Goal: Task Accomplishment & Management: Use online tool/utility

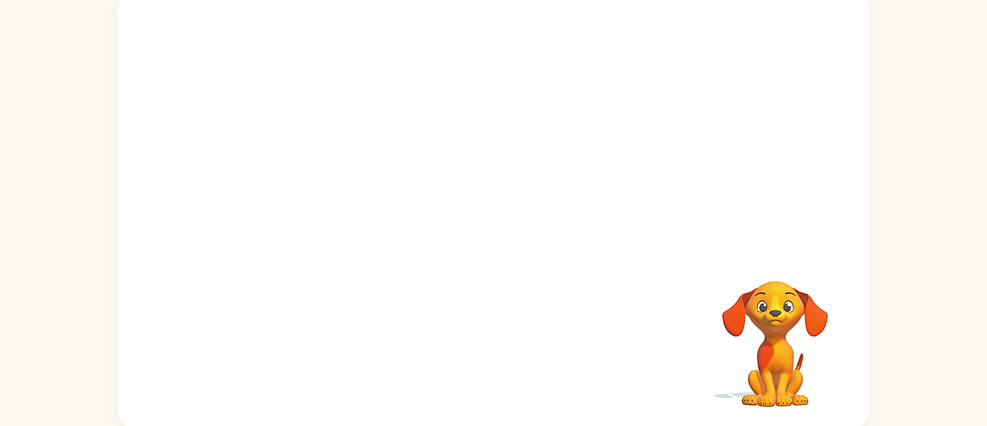
scroll to position [108, 0]
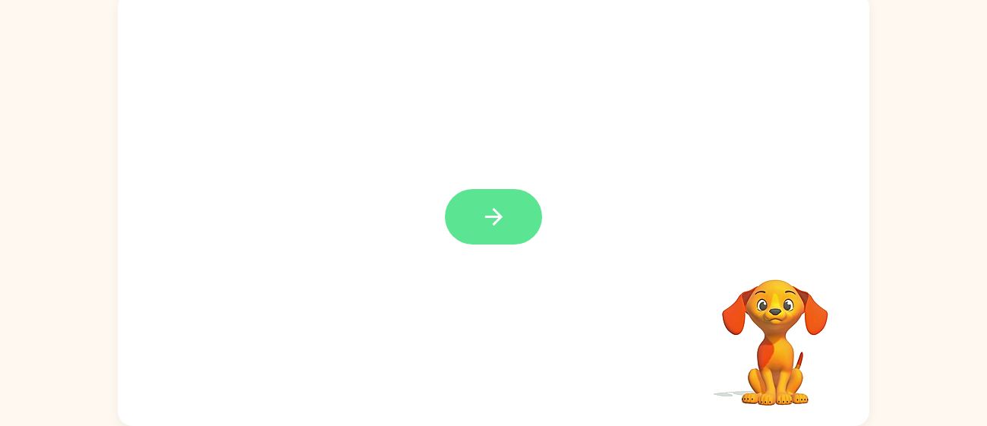
click at [460, 228] on button "button" at bounding box center [493, 216] width 97 height 55
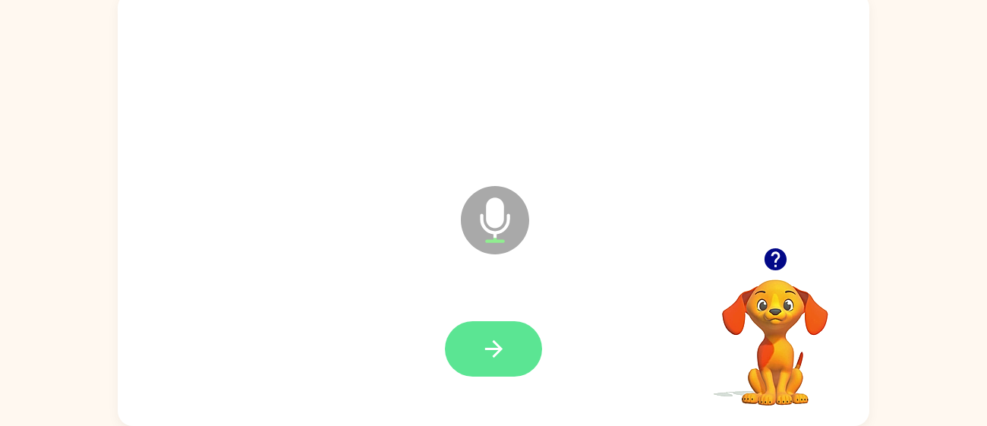
click at [480, 326] on button "button" at bounding box center [493, 348] width 97 height 55
click at [498, 342] on icon "button" at bounding box center [494, 349] width 27 height 27
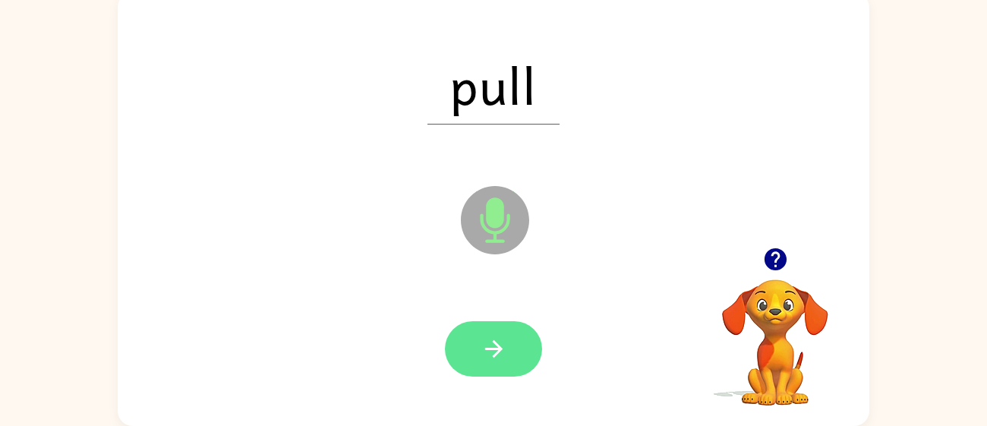
click at [492, 347] on icon "button" at bounding box center [494, 349] width 27 height 27
click at [492, 349] on icon "button" at bounding box center [493, 348] width 17 height 17
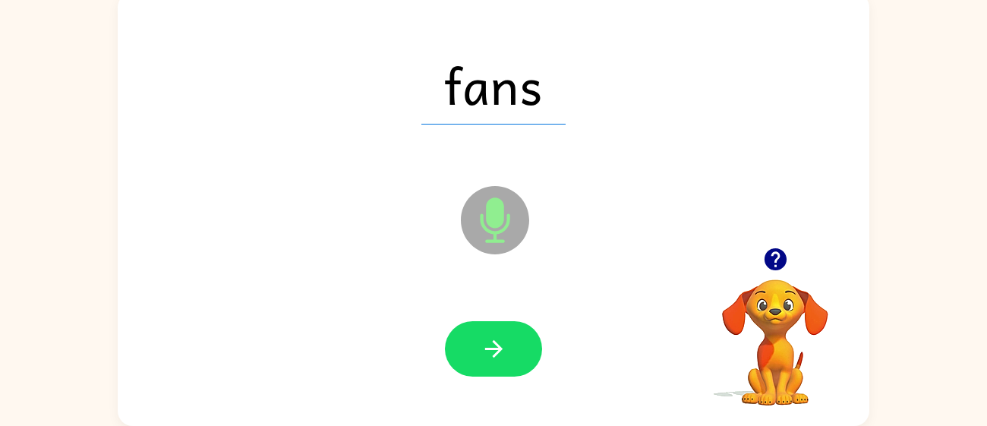
click at [492, 349] on icon "button" at bounding box center [493, 348] width 17 height 17
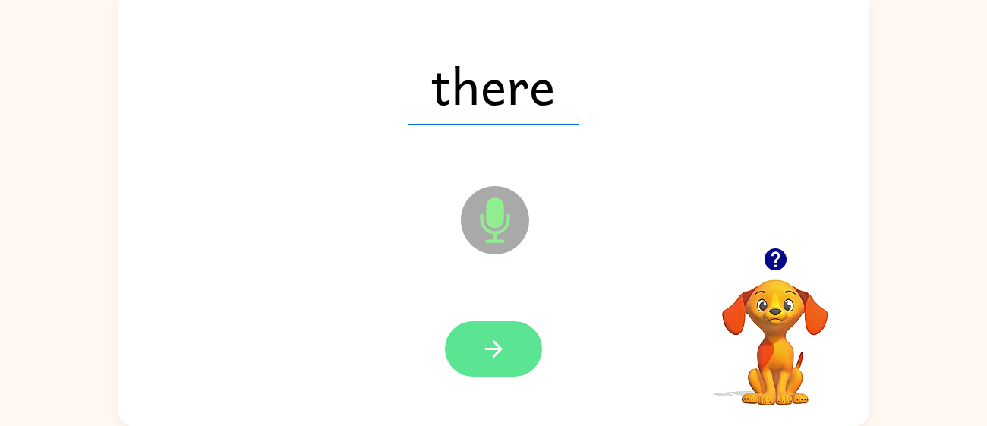
click at [491, 349] on icon "button" at bounding box center [493, 348] width 17 height 17
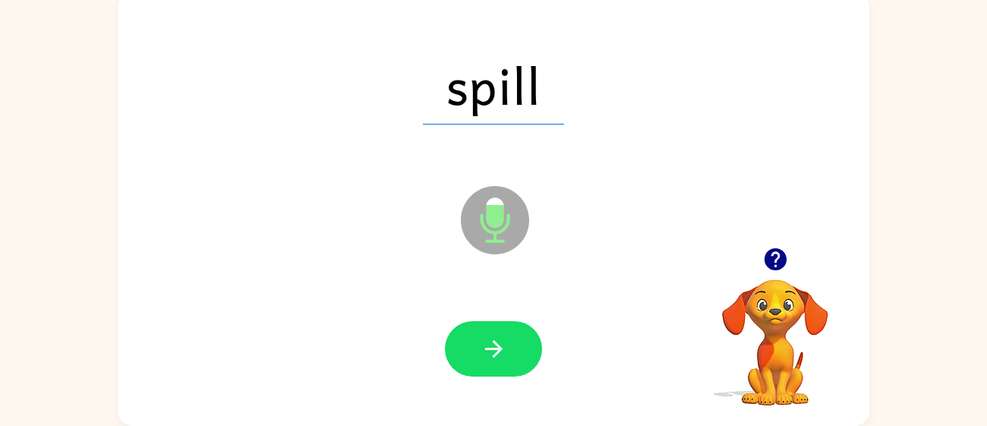
click at [493, 349] on icon "button" at bounding box center [493, 348] width 17 height 17
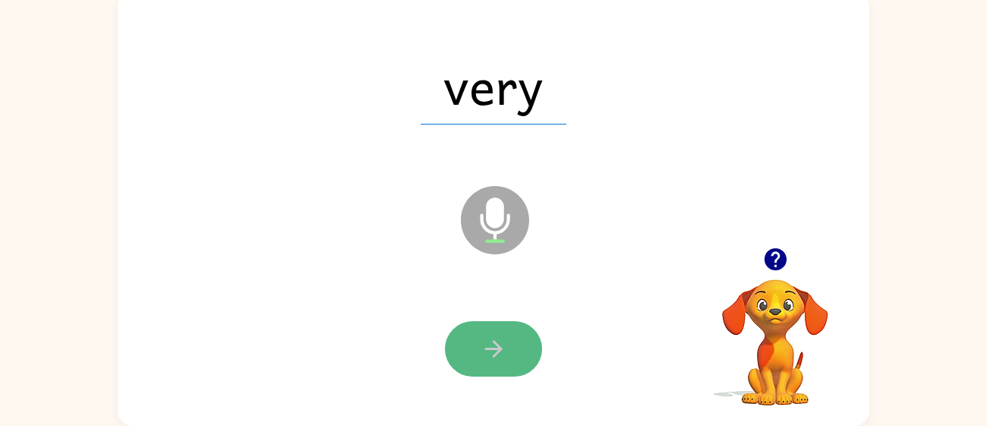
click at [493, 352] on icon "button" at bounding box center [494, 349] width 27 height 27
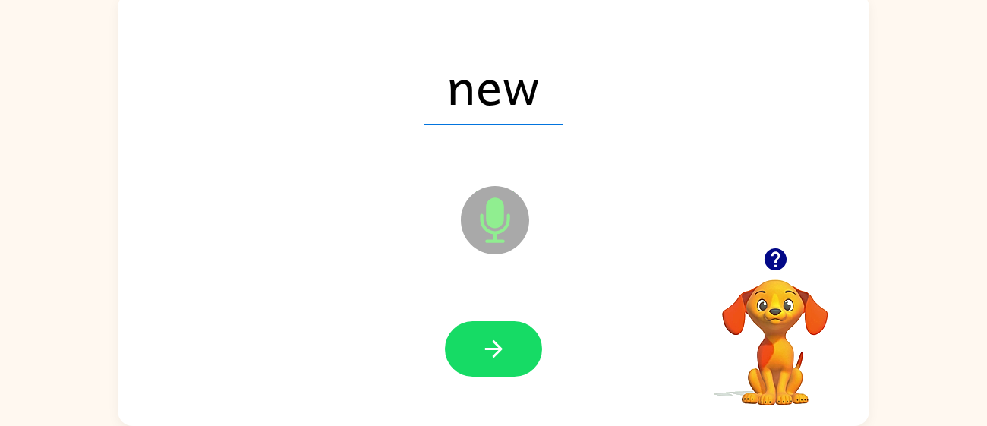
click at [493, 352] on icon "button" at bounding box center [494, 349] width 27 height 27
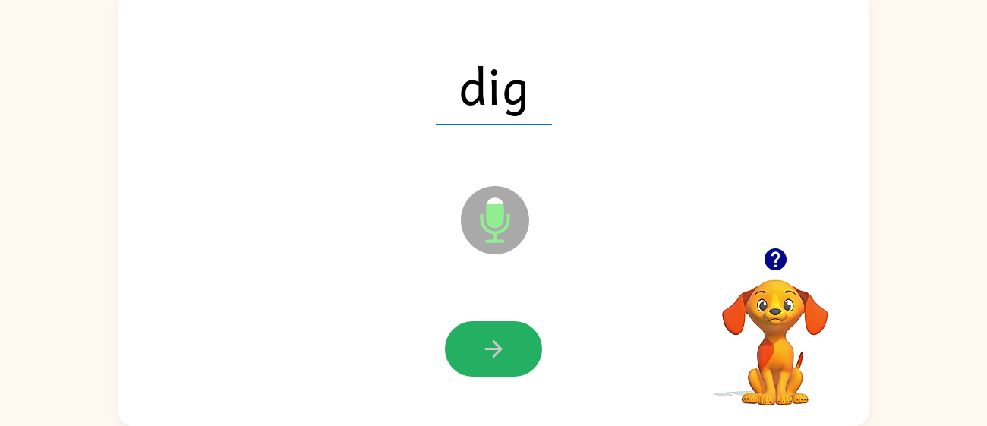
click at [493, 352] on icon "button" at bounding box center [494, 349] width 27 height 27
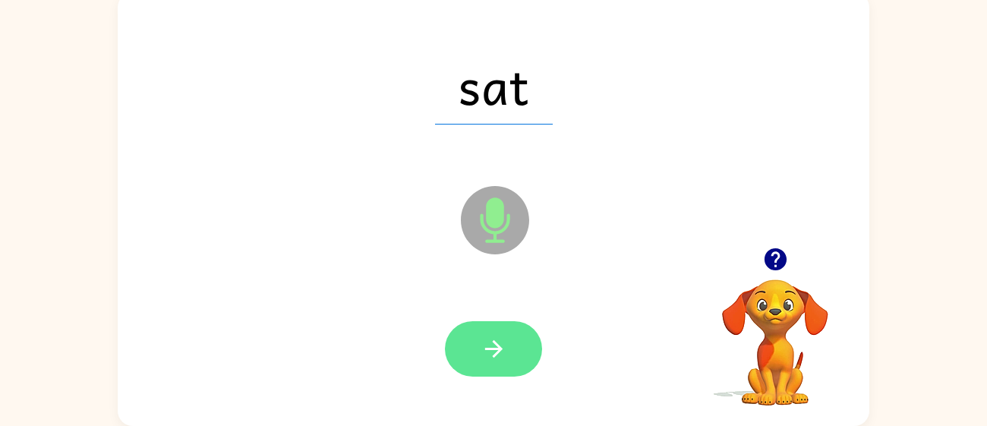
click at [492, 351] on icon "button" at bounding box center [494, 349] width 27 height 27
click at [491, 349] on icon "button" at bounding box center [493, 348] width 17 height 17
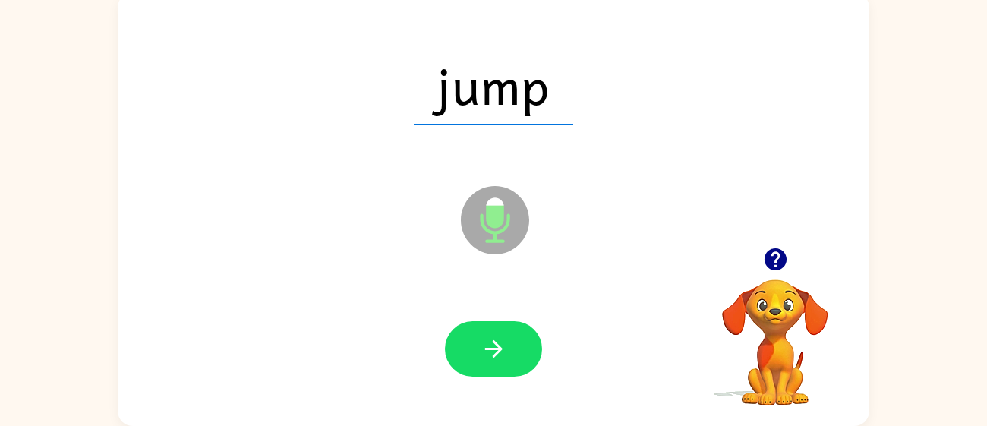
click at [491, 349] on icon "button" at bounding box center [493, 348] width 17 height 17
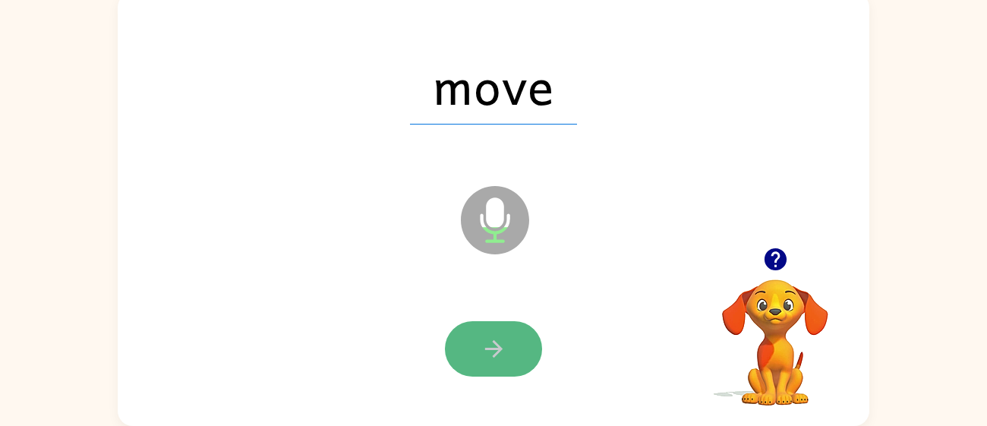
click at [492, 349] on icon "button" at bounding box center [493, 348] width 17 height 17
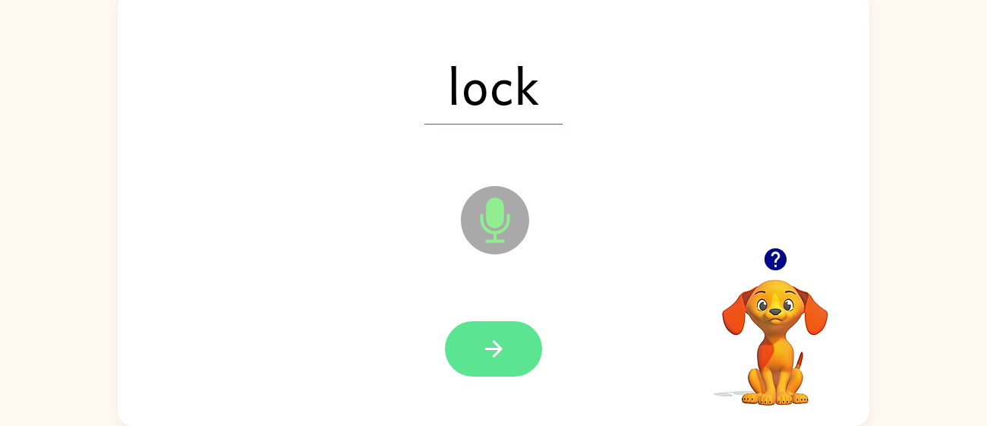
click at [491, 349] on icon "button" at bounding box center [493, 348] width 17 height 17
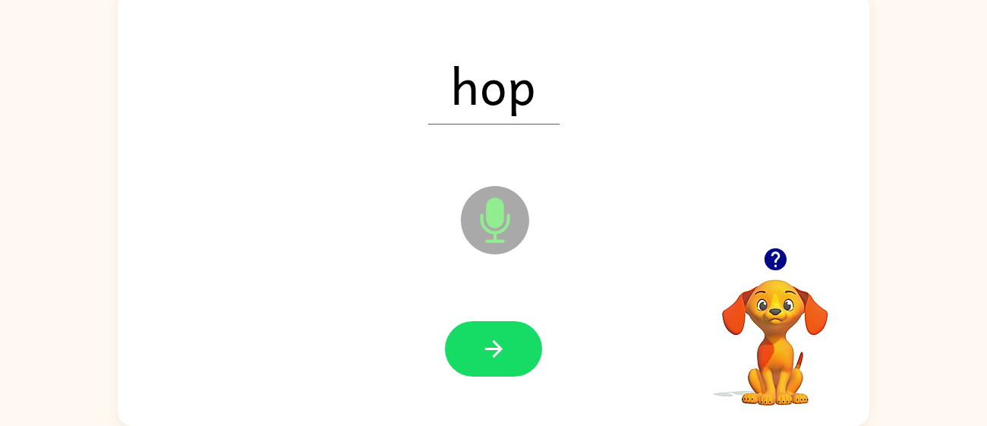
click at [490, 347] on icon "button" at bounding box center [494, 349] width 27 height 27
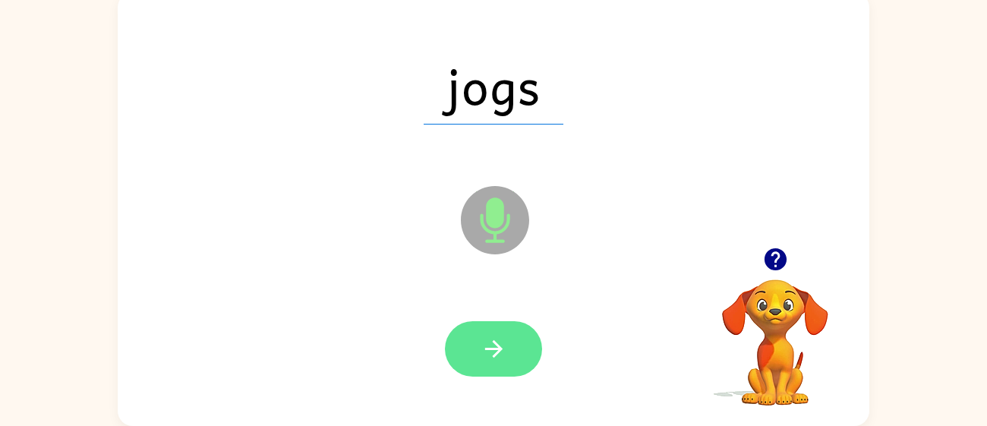
click at [491, 348] on icon "button" at bounding box center [493, 348] width 17 height 17
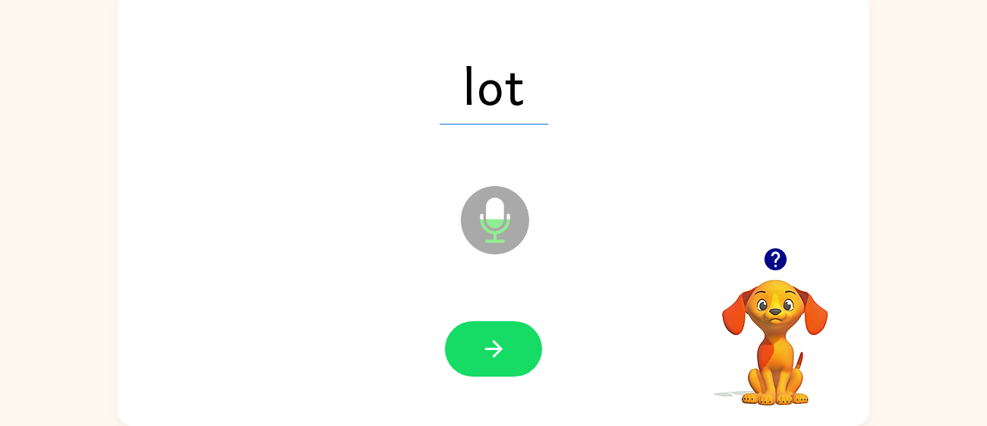
click at [490, 347] on icon "button" at bounding box center [494, 349] width 27 height 27
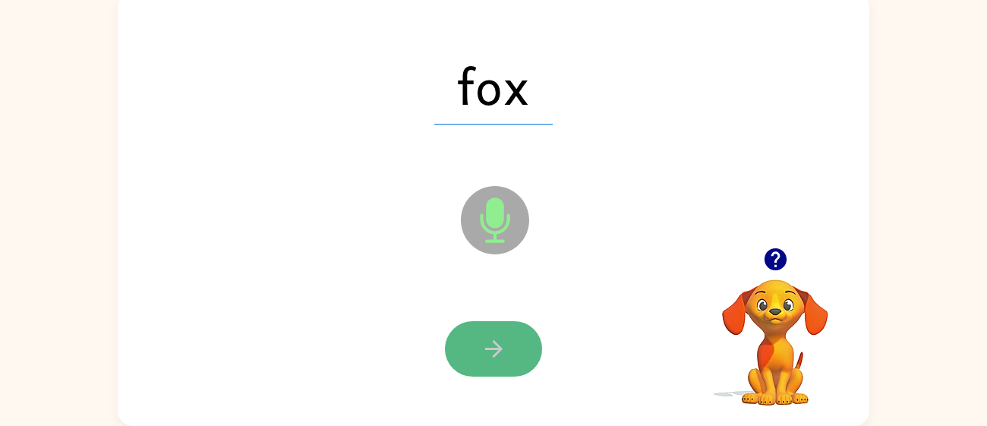
click at [491, 352] on icon "button" at bounding box center [494, 349] width 27 height 27
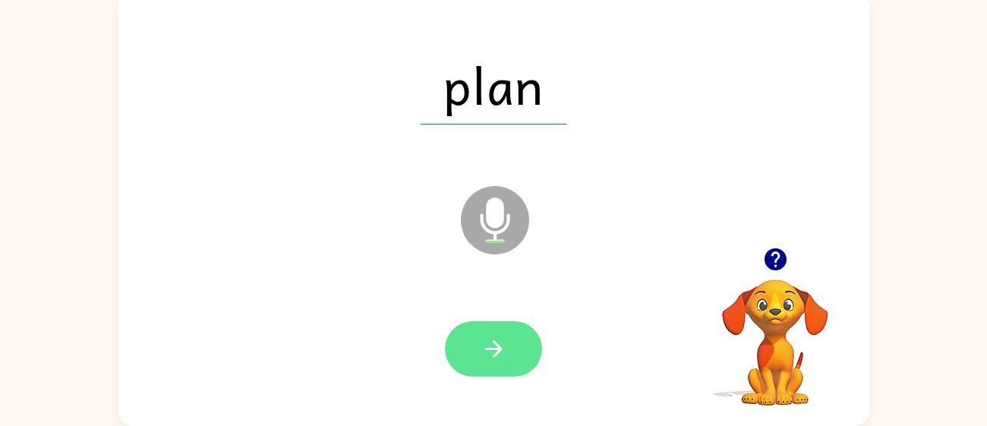
click at [491, 353] on icon "button" at bounding box center [494, 349] width 27 height 27
click at [489, 345] on icon "button" at bounding box center [494, 349] width 27 height 27
click at [490, 349] on icon "button" at bounding box center [493, 348] width 17 height 17
click at [490, 351] on icon "button" at bounding box center [494, 349] width 27 height 27
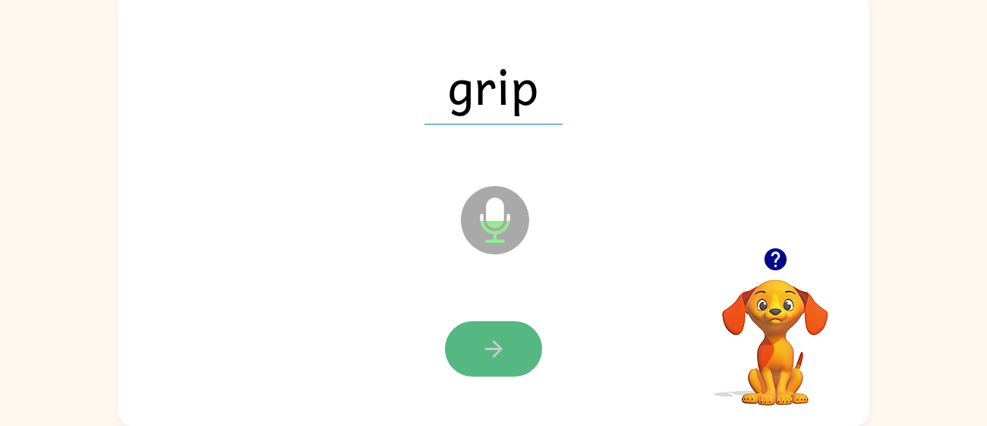
click at [488, 349] on icon "button" at bounding box center [493, 348] width 17 height 17
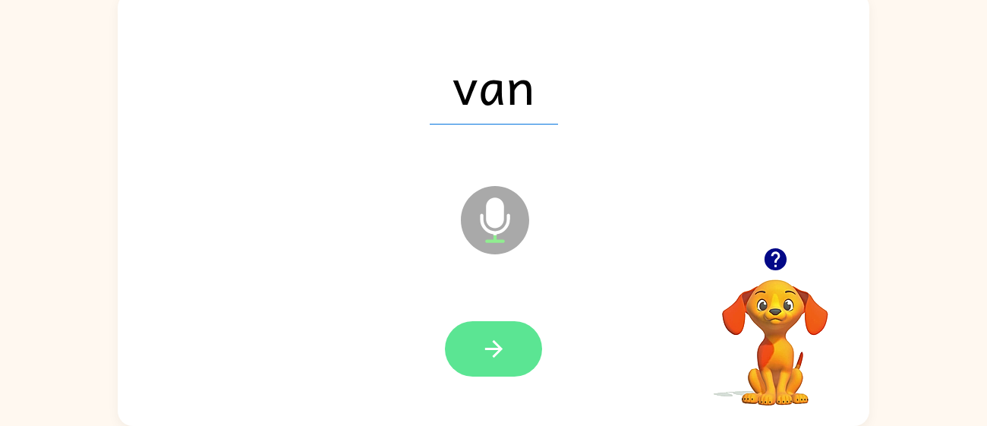
click at [487, 355] on icon "button" at bounding box center [494, 349] width 27 height 27
click at [491, 358] on icon "button" at bounding box center [494, 349] width 27 height 27
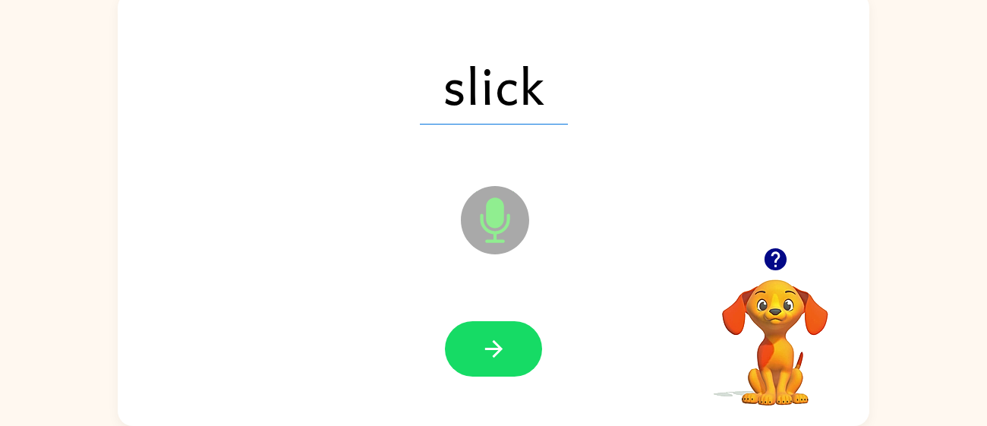
click at [491, 355] on icon "button" at bounding box center [494, 349] width 27 height 27
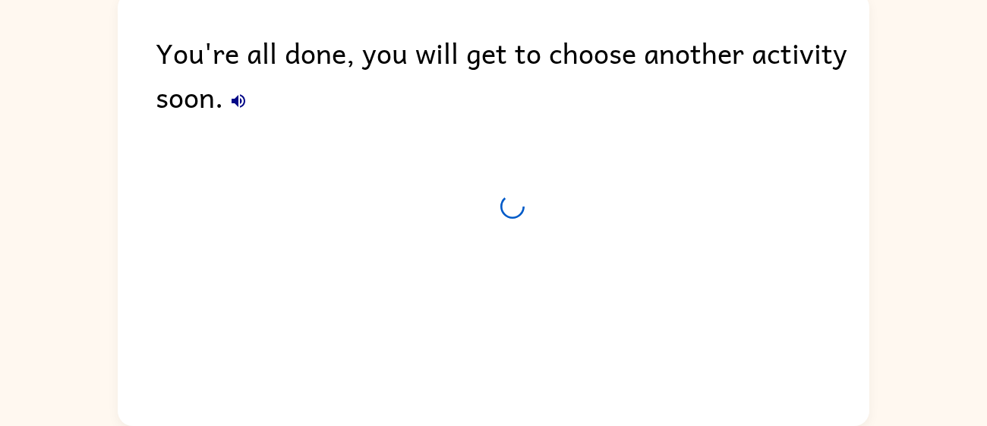
scroll to position [81, 0]
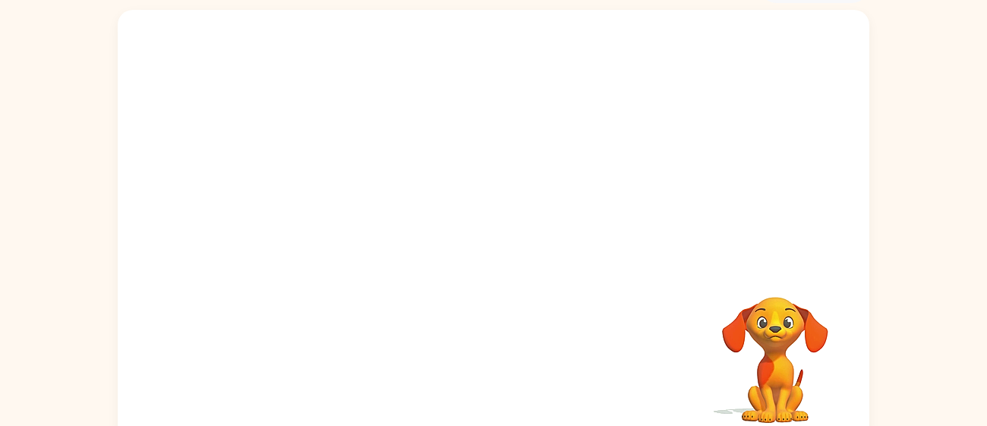
scroll to position [108, 0]
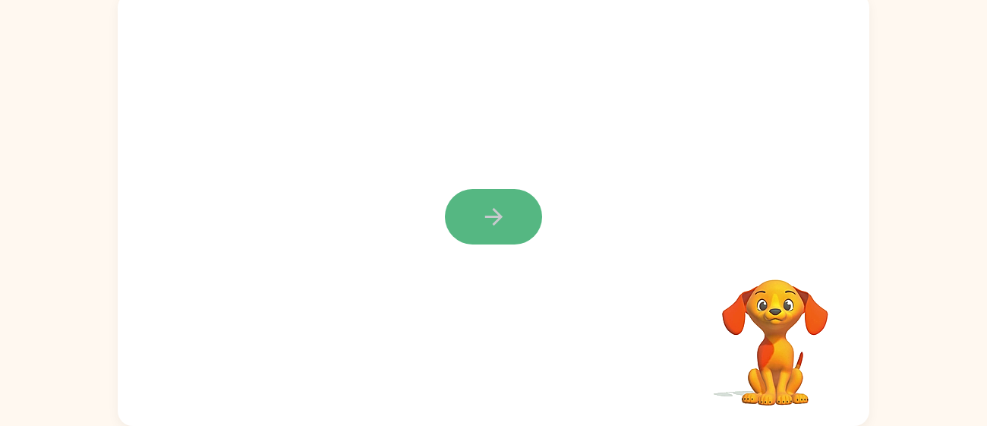
click at [502, 210] on icon "button" at bounding box center [494, 217] width 27 height 27
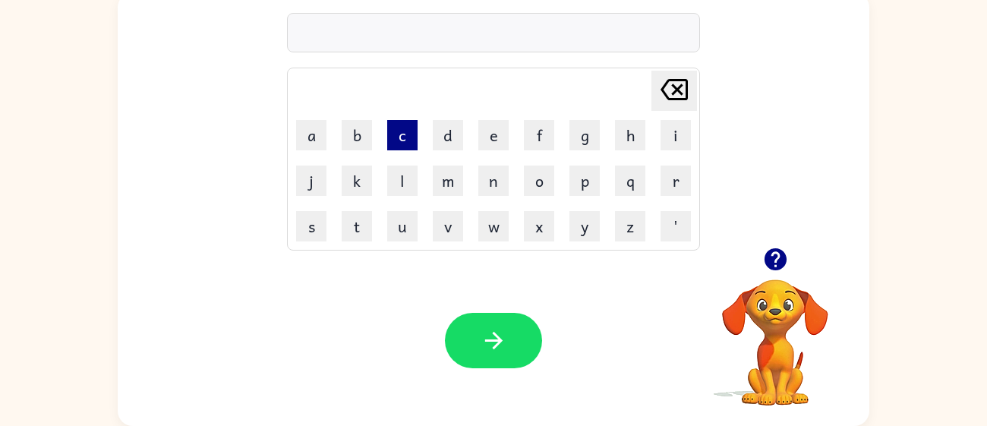
click at [412, 130] on button "c" at bounding box center [402, 135] width 30 height 30
click at [412, 172] on button "l" at bounding box center [402, 181] width 30 height 30
click at [528, 181] on button "o" at bounding box center [539, 181] width 30 height 30
click at [349, 191] on button "k" at bounding box center [357, 181] width 30 height 30
click at [665, 104] on icon "[PERSON_NAME] last character input" at bounding box center [674, 89] width 36 height 36
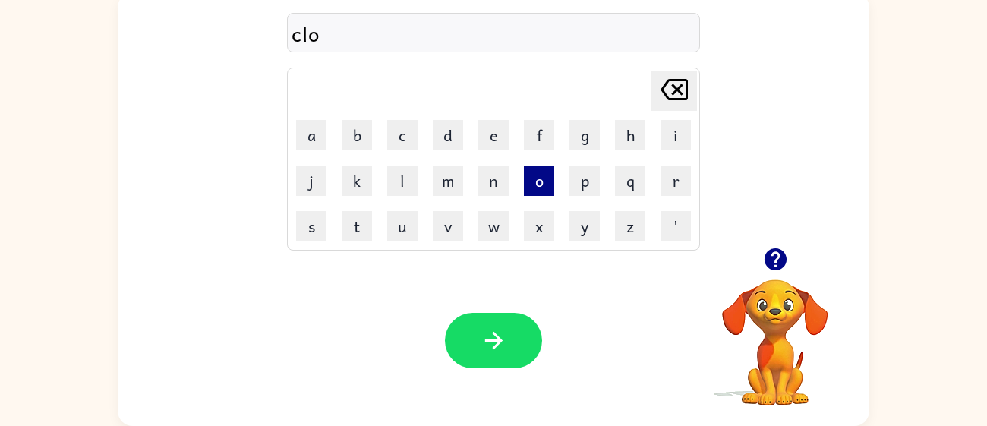
click at [540, 185] on button "o" at bounding box center [539, 181] width 30 height 30
click at [364, 171] on button "k" at bounding box center [357, 181] width 30 height 30
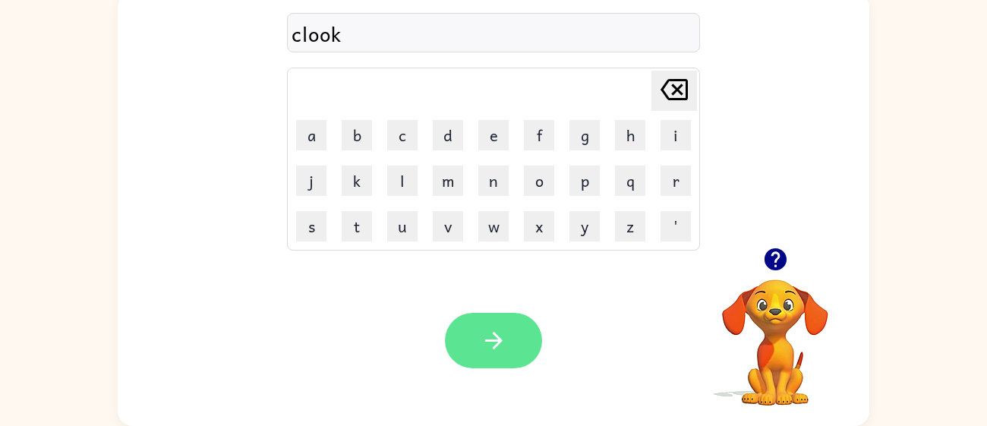
click at [461, 343] on button "button" at bounding box center [493, 340] width 97 height 55
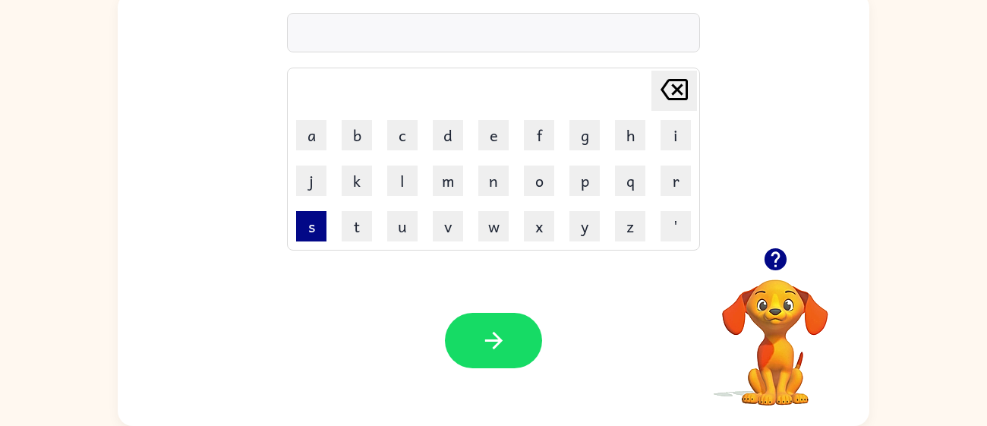
click at [324, 227] on button "s" at bounding box center [311, 226] width 30 height 30
click at [668, 141] on button "i" at bounding box center [676, 135] width 30 height 30
click at [369, 229] on button "t" at bounding box center [357, 226] width 30 height 30
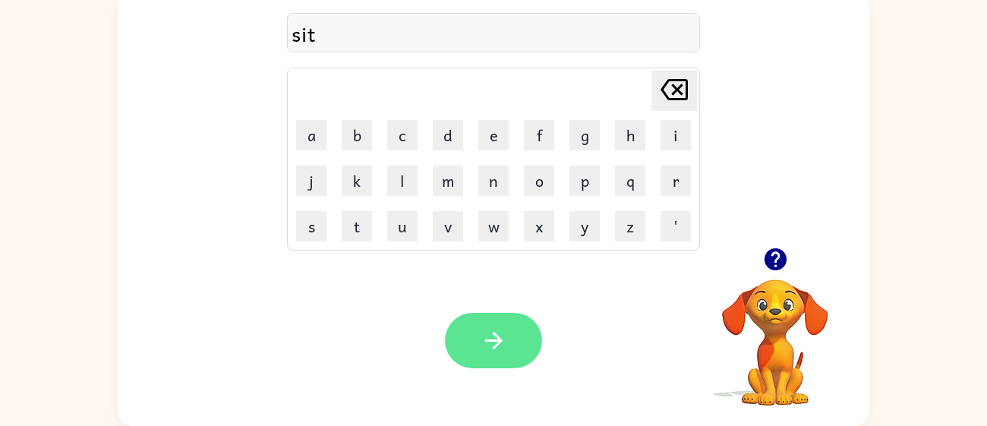
click at [469, 344] on button "button" at bounding box center [493, 340] width 97 height 55
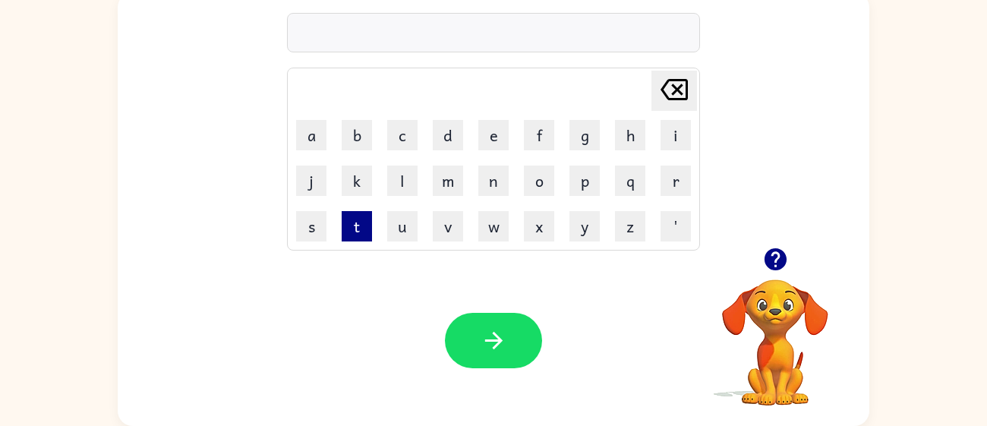
click at [347, 223] on button "t" at bounding box center [357, 226] width 30 height 30
click at [533, 189] on button "o" at bounding box center [539, 181] width 30 height 30
click at [584, 191] on button "p" at bounding box center [585, 181] width 30 height 30
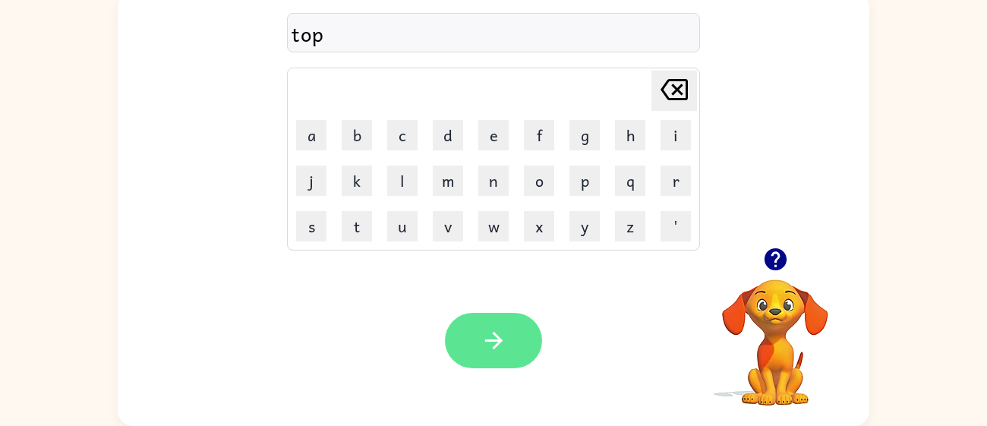
click at [494, 349] on icon "button" at bounding box center [494, 340] width 27 height 27
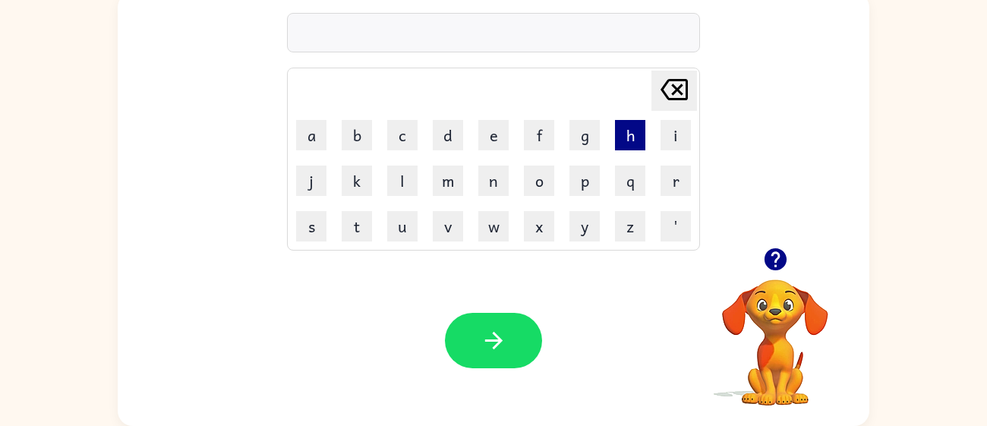
click at [627, 129] on button "h" at bounding box center [630, 135] width 30 height 30
click at [488, 141] on button "e" at bounding box center [493, 135] width 30 height 30
click at [500, 183] on button "n" at bounding box center [493, 181] width 30 height 30
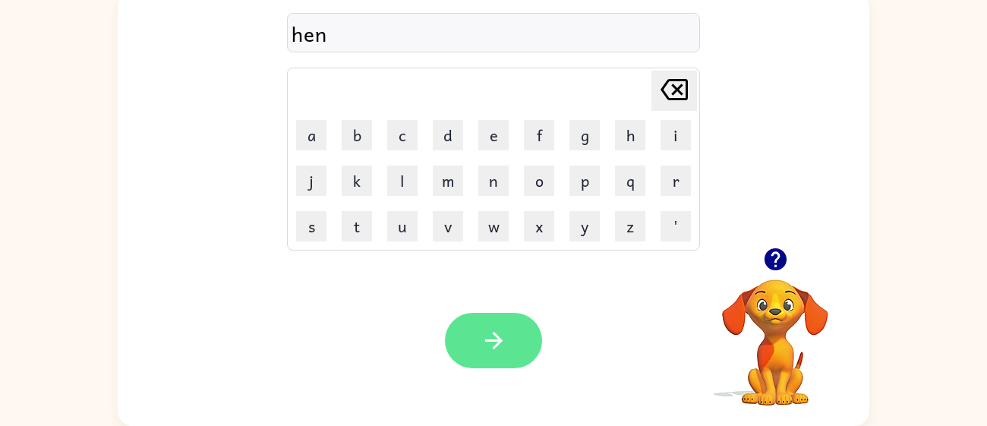
click at [482, 355] on button "button" at bounding box center [493, 340] width 97 height 55
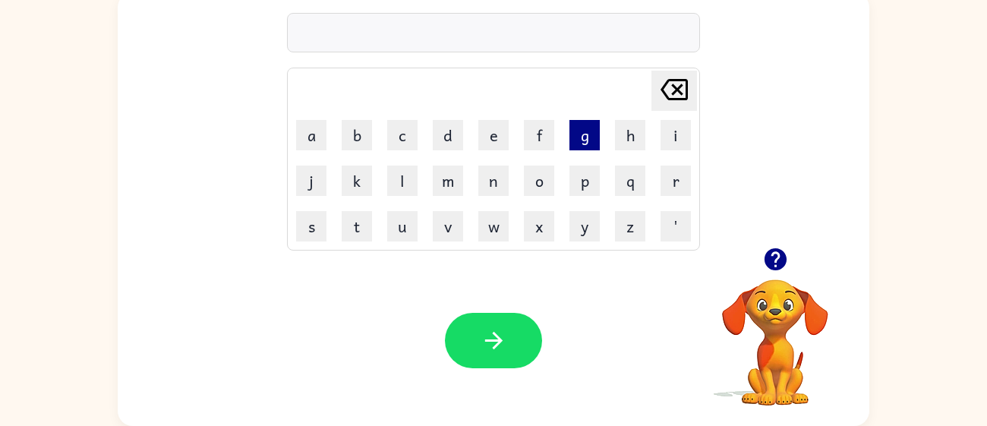
click at [579, 147] on button "g" at bounding box center [585, 135] width 30 height 30
click at [548, 178] on button "o" at bounding box center [539, 181] width 30 height 30
click at [351, 234] on button "t" at bounding box center [357, 226] width 30 height 30
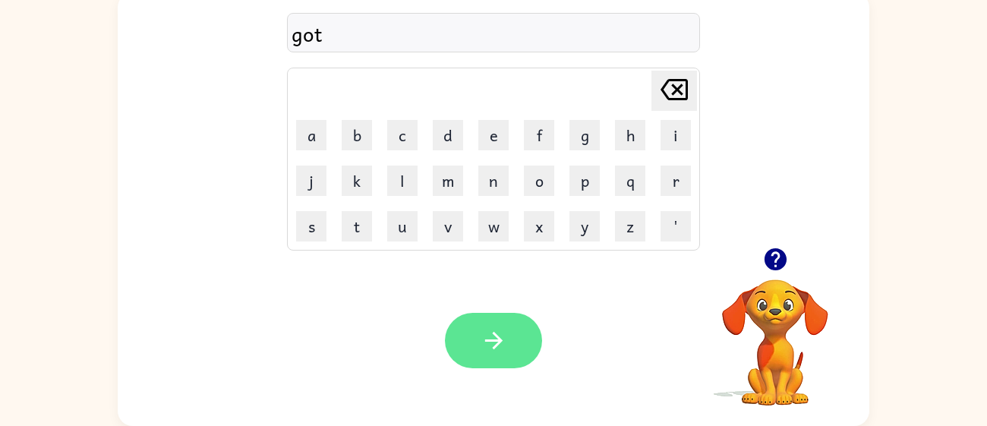
click at [504, 333] on icon "button" at bounding box center [494, 340] width 27 height 27
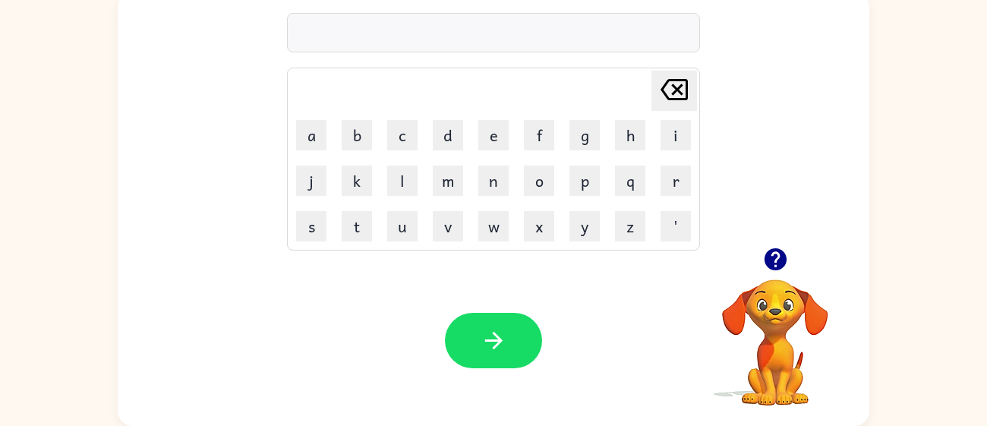
click at [582, 200] on td "p" at bounding box center [585, 181] width 44 height 44
click at [580, 191] on button "p" at bounding box center [585, 181] width 30 height 30
click at [314, 136] on button "a" at bounding box center [311, 135] width 30 height 30
click at [448, 152] on td "d" at bounding box center [448, 135] width 44 height 44
click at [444, 149] on button "d" at bounding box center [448, 135] width 30 height 30
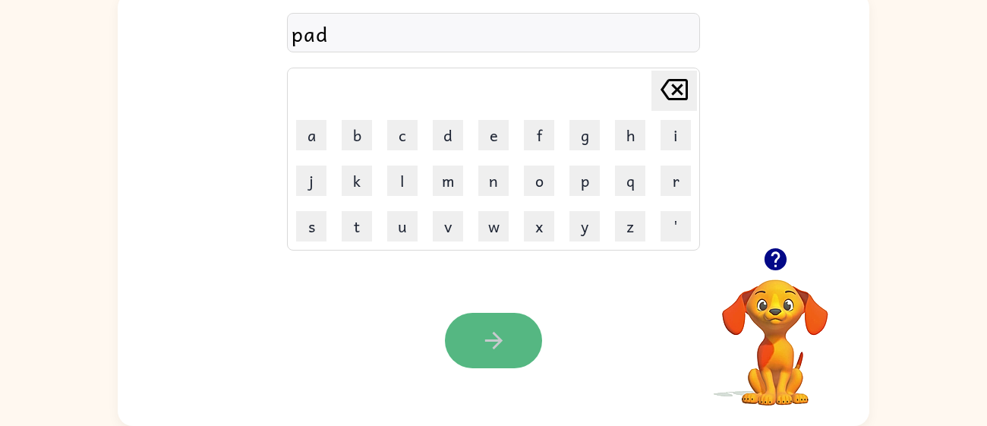
click at [456, 337] on button "button" at bounding box center [493, 340] width 97 height 55
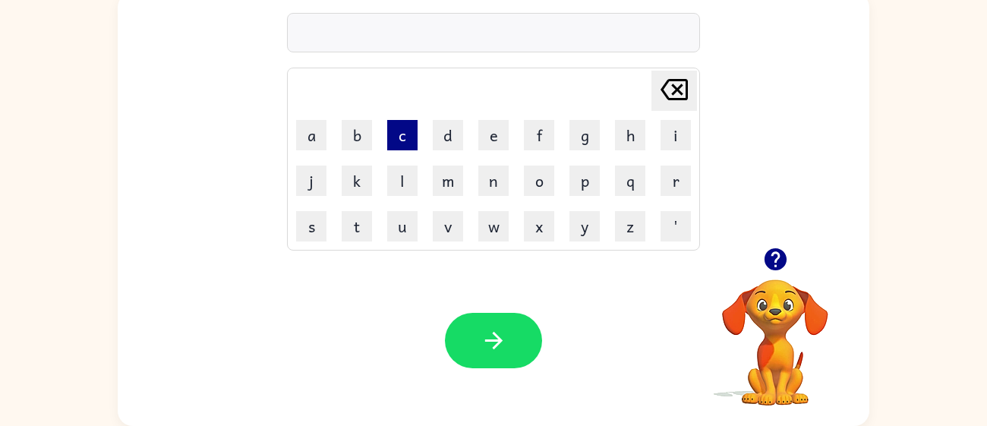
click at [396, 147] on button "c" at bounding box center [402, 135] width 30 height 30
click at [676, 96] on icon "[PERSON_NAME] last character input" at bounding box center [674, 89] width 36 height 36
click at [771, 264] on icon "button" at bounding box center [775, 259] width 22 height 22
click at [677, 96] on icon "[PERSON_NAME] last character input" at bounding box center [674, 89] width 36 height 36
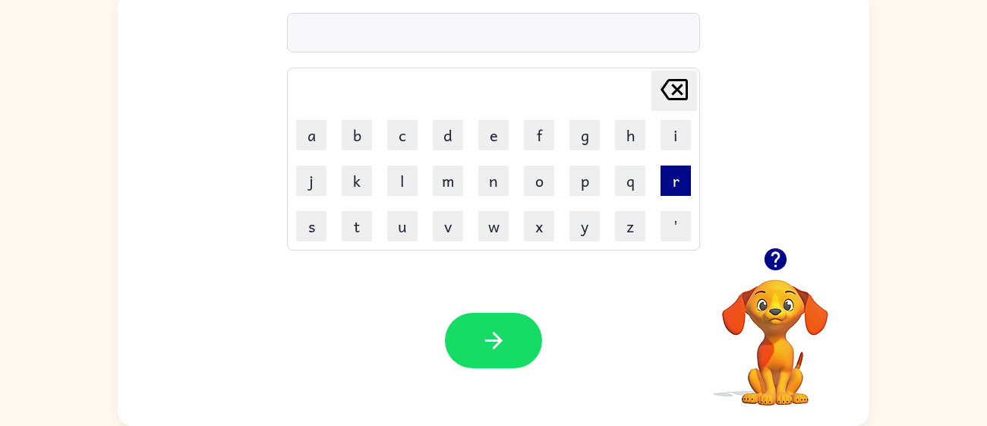
click at [680, 179] on button "r" at bounding box center [676, 181] width 30 height 30
click at [677, 141] on button "i" at bounding box center [676, 135] width 30 height 30
click at [586, 185] on button "p" at bounding box center [585, 181] width 30 height 30
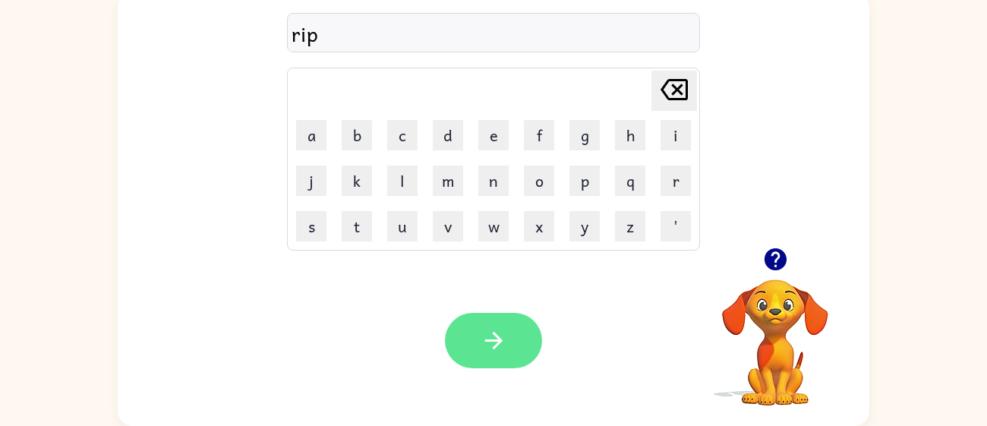
click at [507, 333] on icon "button" at bounding box center [494, 340] width 27 height 27
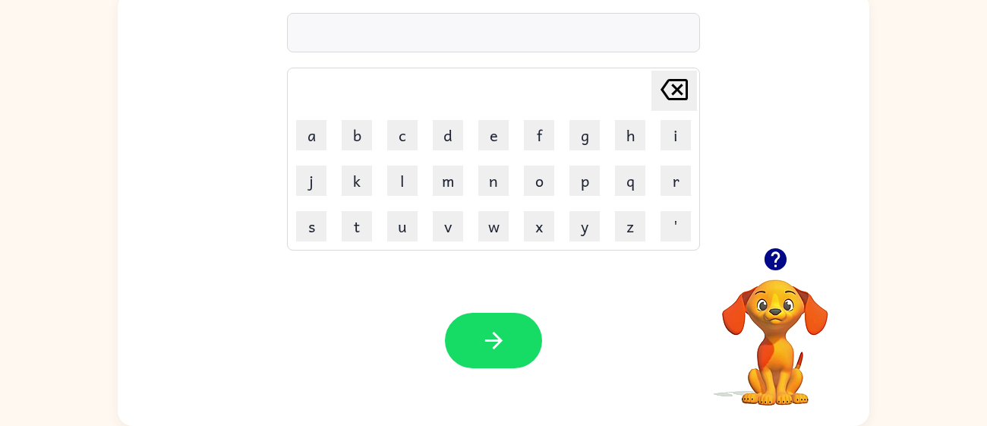
click at [769, 262] on icon "button" at bounding box center [775, 259] width 22 height 22
click at [625, 137] on button "h" at bounding box center [630, 135] width 30 height 30
click at [532, 191] on button "o" at bounding box center [539, 181] width 30 height 30
click at [584, 142] on button "g" at bounding box center [585, 135] width 30 height 30
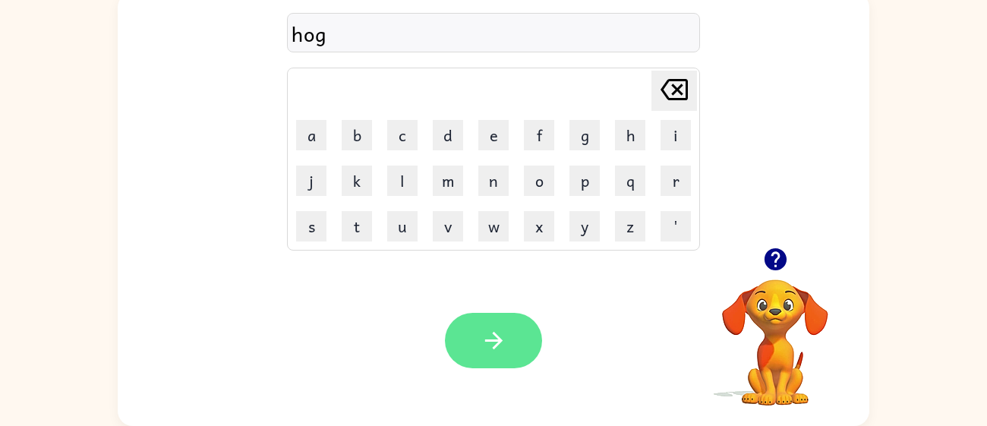
click at [508, 321] on button "button" at bounding box center [493, 340] width 97 height 55
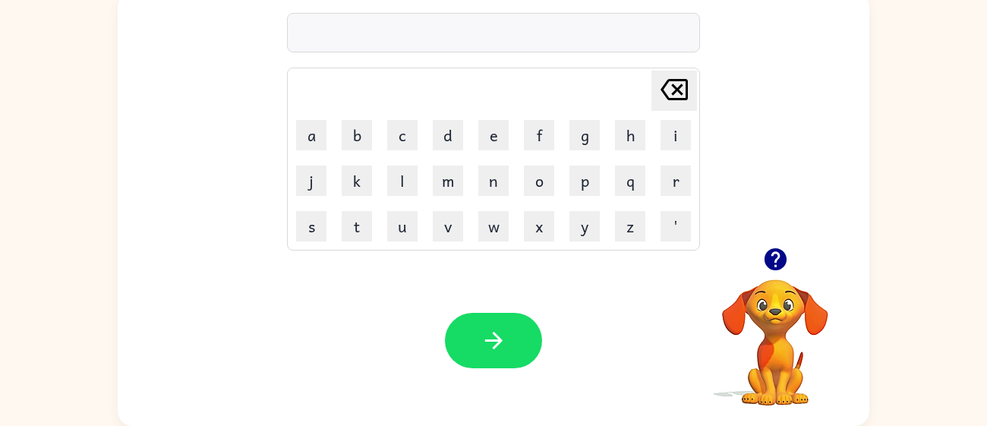
click at [775, 254] on icon "button" at bounding box center [776, 259] width 27 height 27
click at [315, 232] on button "s" at bounding box center [311, 226] width 30 height 30
click at [768, 257] on icon "button" at bounding box center [775, 259] width 22 height 22
click at [682, 137] on button "i" at bounding box center [676, 135] width 30 height 30
click at [530, 223] on button "x" at bounding box center [539, 226] width 30 height 30
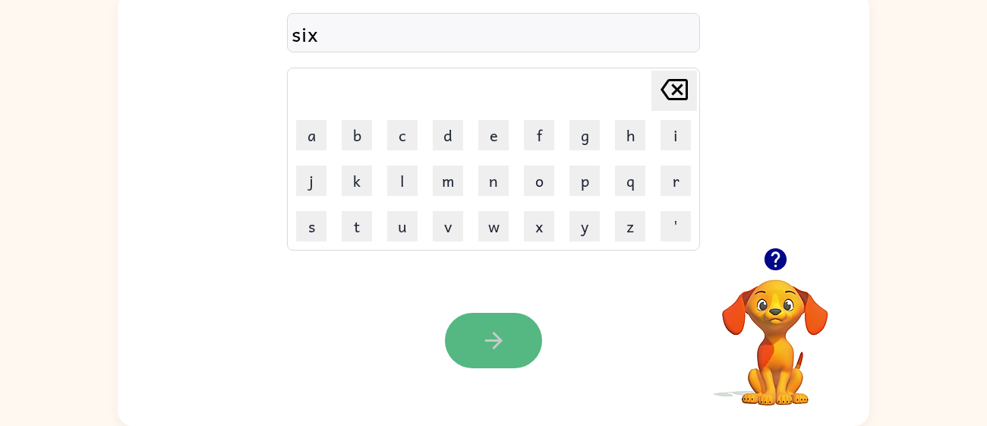
click at [519, 339] on button "button" at bounding box center [493, 340] width 97 height 55
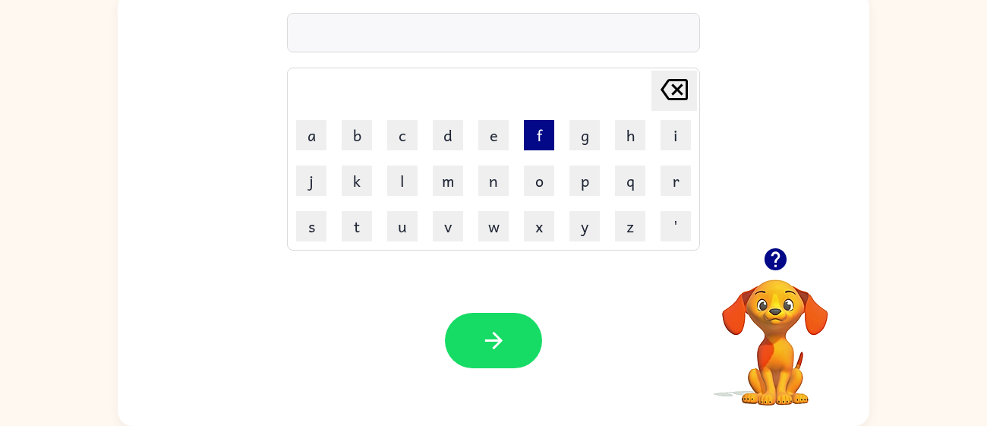
click at [534, 135] on button "f" at bounding box center [539, 135] width 30 height 30
click at [495, 140] on button "e" at bounding box center [493, 135] width 30 height 30
click at [445, 147] on button "d" at bounding box center [448, 135] width 30 height 30
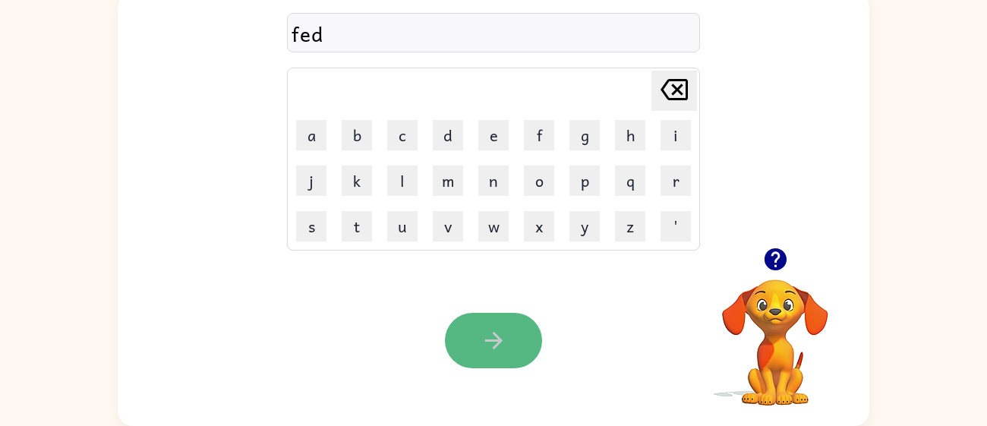
click at [513, 324] on button "button" at bounding box center [493, 340] width 97 height 55
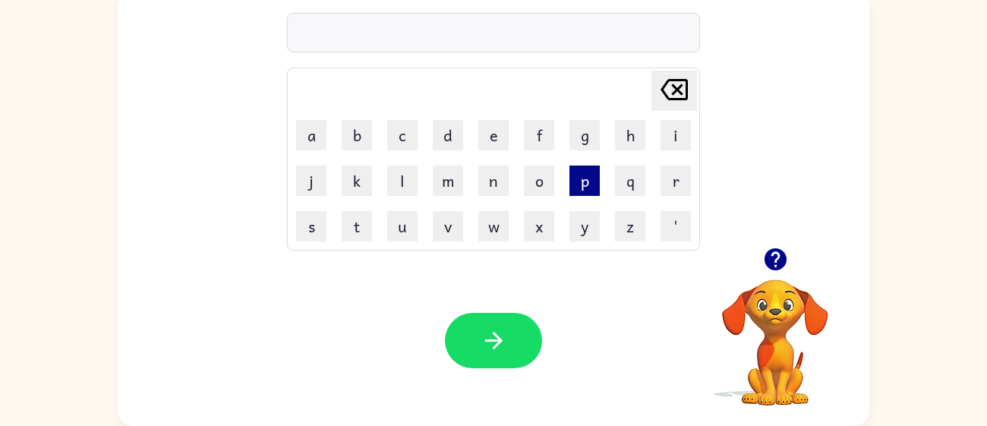
click at [592, 188] on button "p" at bounding box center [585, 181] width 30 height 30
click at [321, 135] on button "a" at bounding box center [311, 135] width 30 height 30
click at [409, 180] on button "l" at bounding box center [402, 181] width 30 height 30
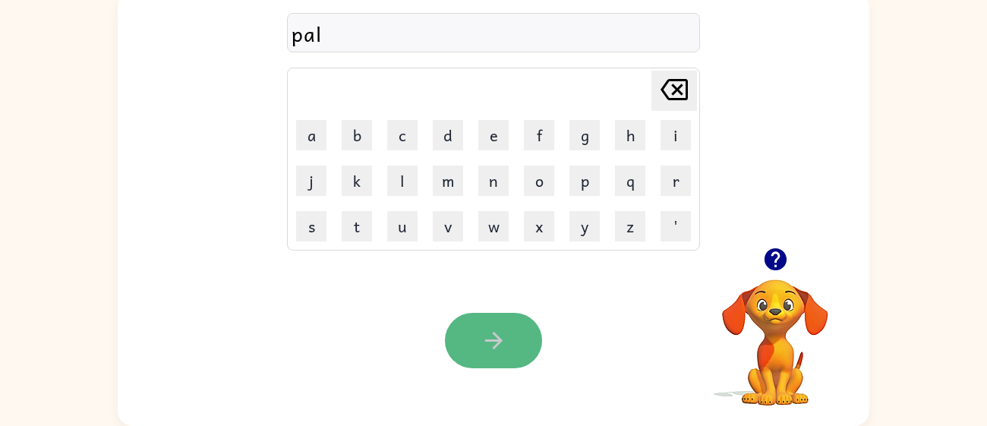
click at [492, 332] on icon "button" at bounding box center [494, 340] width 27 height 27
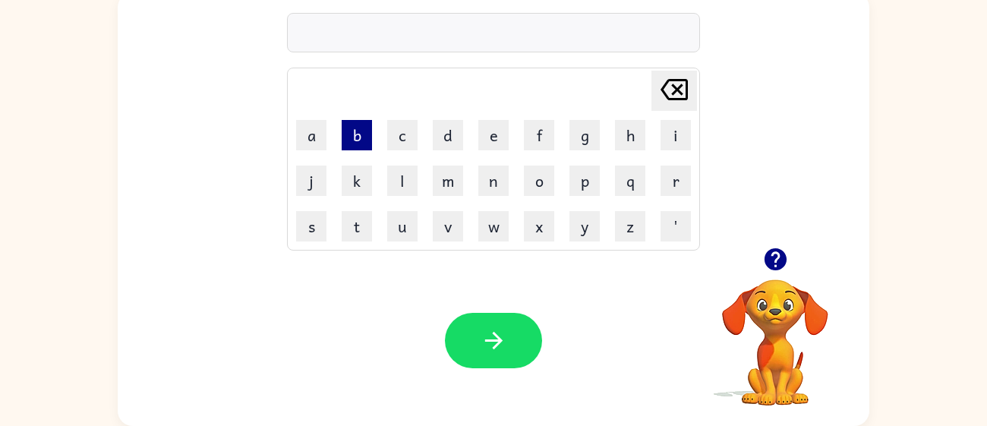
click at [353, 136] on button "b" at bounding box center [357, 135] width 30 height 30
click at [488, 144] on button "e" at bounding box center [493, 135] width 30 height 30
click at [578, 143] on button "g" at bounding box center [585, 135] width 30 height 30
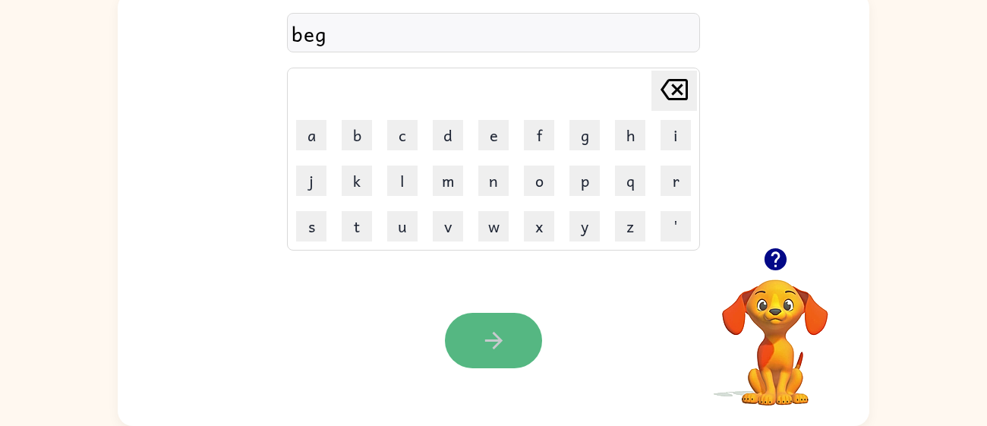
click at [516, 323] on button "button" at bounding box center [493, 340] width 97 height 55
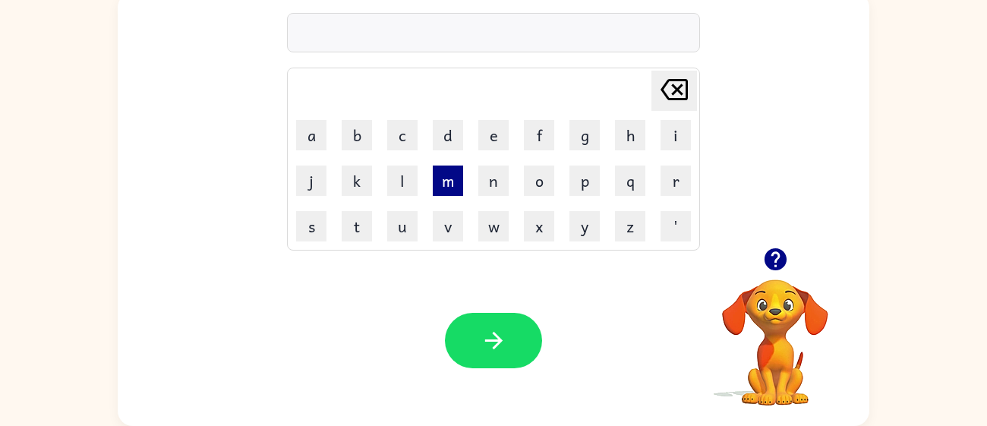
click at [453, 178] on button "m" at bounding box center [448, 181] width 30 height 30
click at [319, 144] on button "a" at bounding box center [311, 135] width 30 height 30
click at [358, 224] on button "t" at bounding box center [357, 226] width 30 height 30
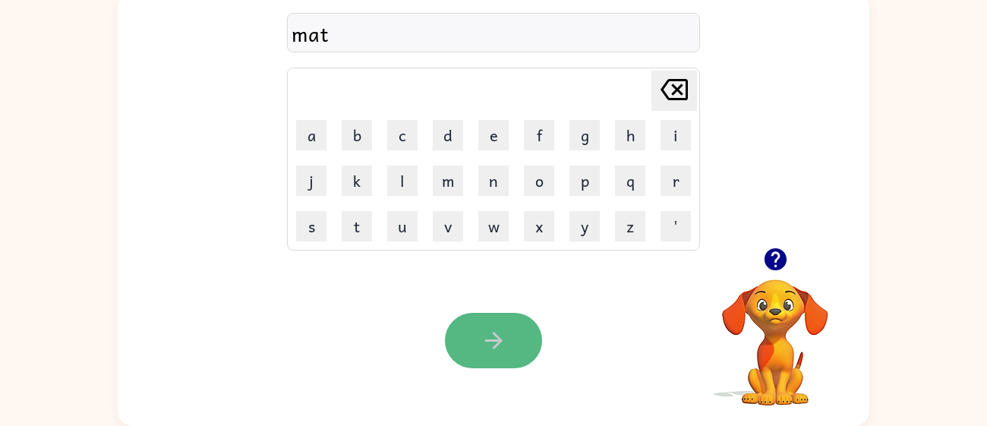
click at [497, 341] on icon "button" at bounding box center [493, 340] width 17 height 17
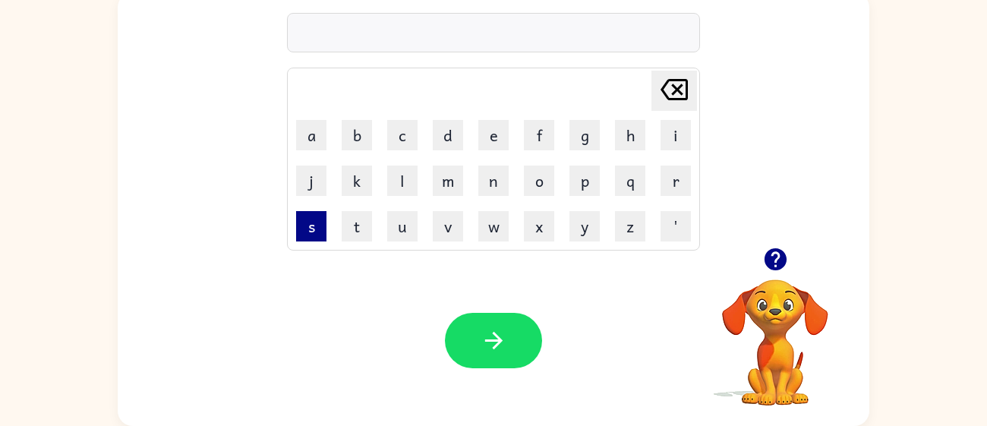
click at [308, 227] on button "s" at bounding box center [311, 226] width 30 height 30
click at [496, 223] on button "w" at bounding box center [493, 226] width 30 height 30
click at [666, 132] on button "i" at bounding box center [676, 135] width 30 height 30
click at [449, 188] on button "m" at bounding box center [448, 181] width 30 height 30
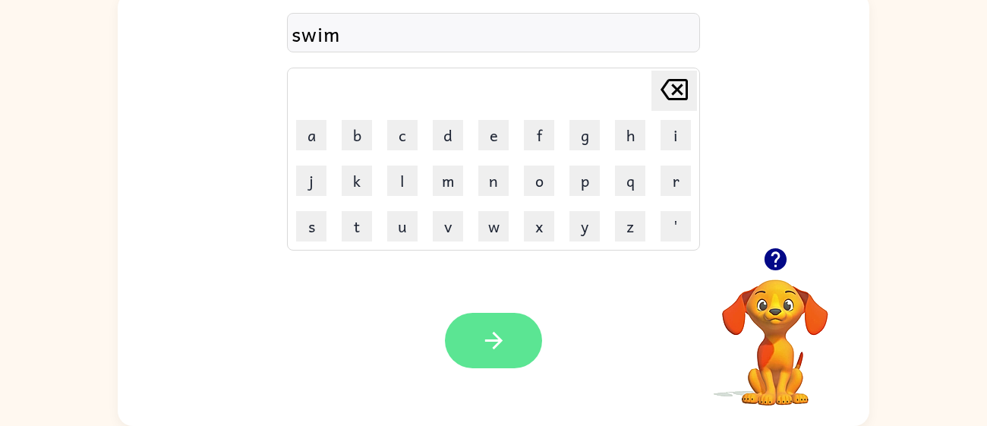
click at [488, 343] on icon "button" at bounding box center [494, 340] width 27 height 27
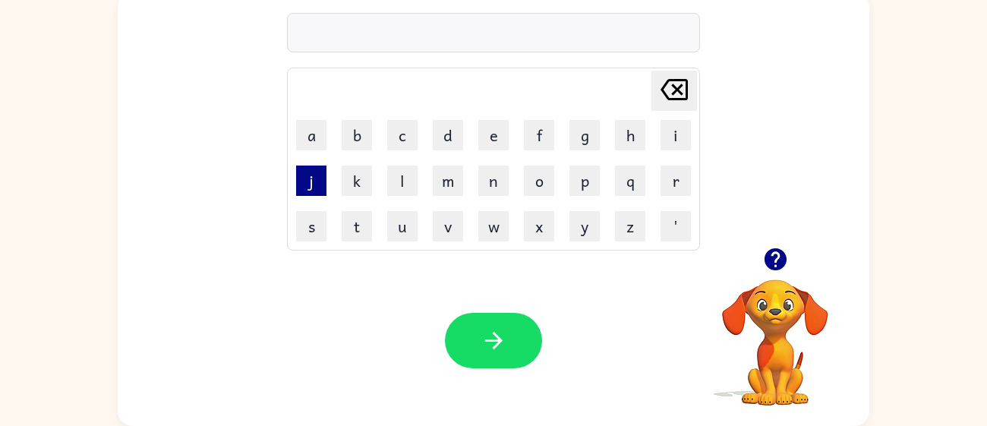
click at [309, 185] on button "j" at bounding box center [311, 181] width 30 height 30
click at [323, 121] on button "a" at bounding box center [311, 135] width 30 height 30
click at [627, 220] on button "z" at bounding box center [630, 226] width 30 height 30
click at [630, 232] on button "z" at bounding box center [630, 226] width 30 height 30
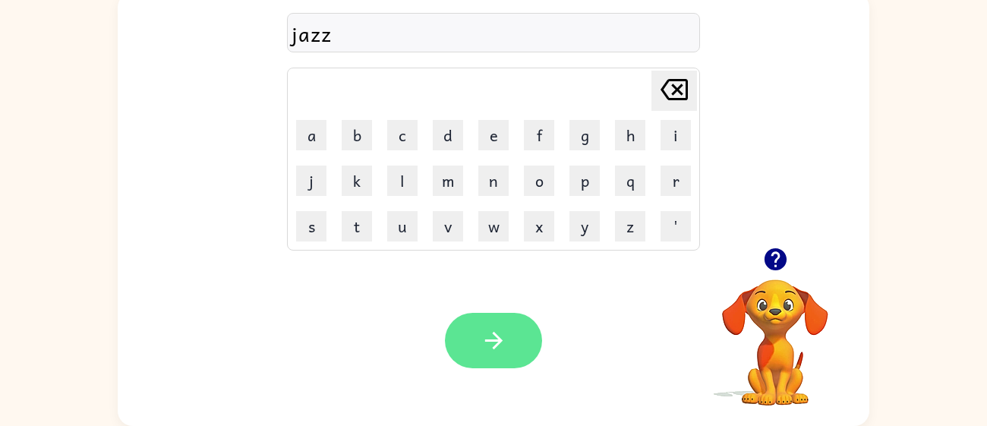
click at [513, 328] on button "button" at bounding box center [493, 340] width 97 height 55
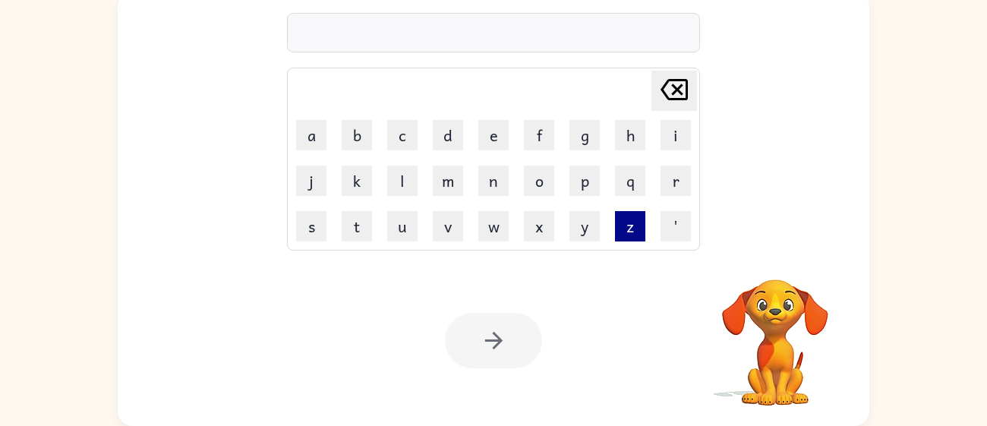
click at [633, 224] on button "z" at bounding box center [630, 226] width 30 height 30
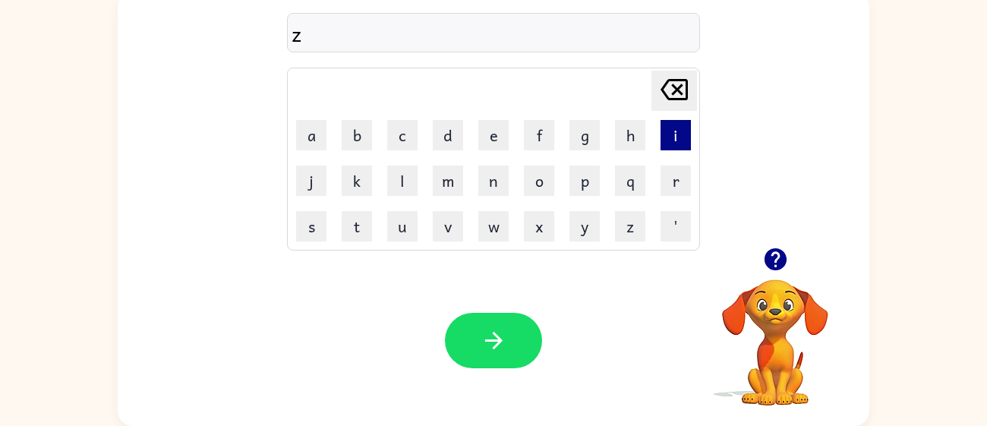
click at [677, 130] on button "i" at bounding box center [676, 135] width 30 height 30
click at [585, 180] on button "p" at bounding box center [585, 181] width 30 height 30
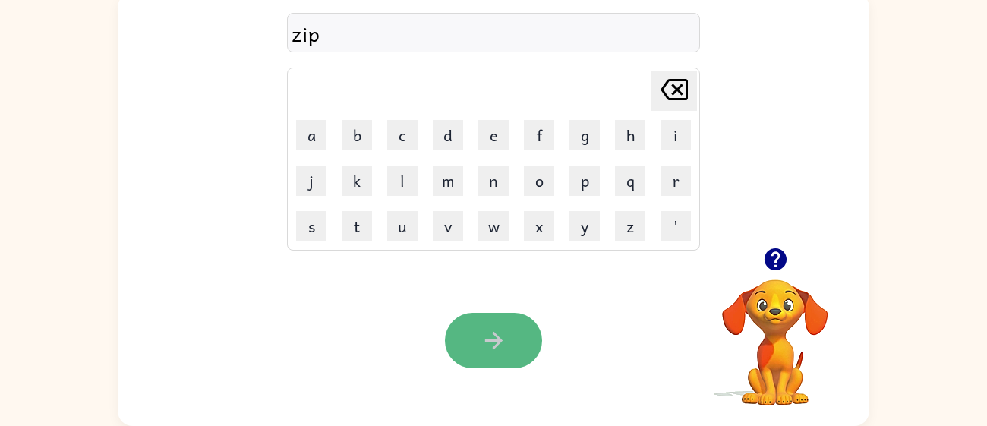
click at [500, 319] on button "button" at bounding box center [493, 340] width 97 height 55
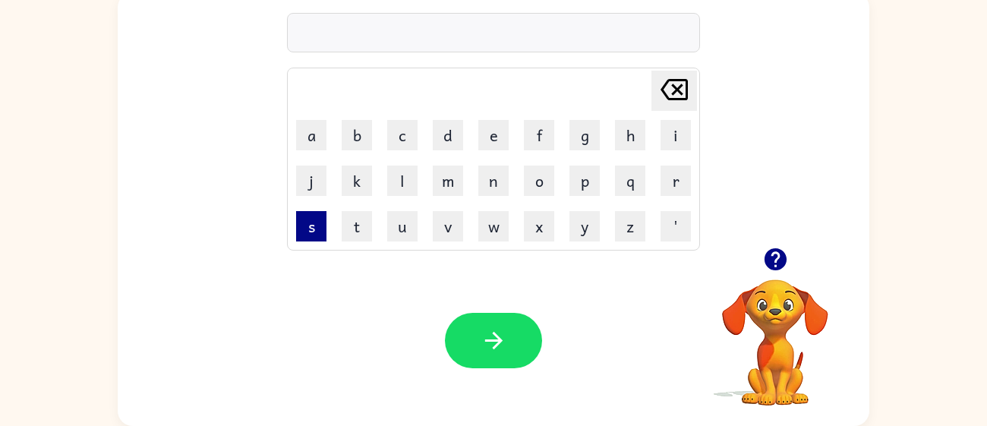
click at [317, 216] on button "s" at bounding box center [311, 226] width 30 height 30
click at [586, 185] on button "p" at bounding box center [585, 181] width 30 height 30
click at [548, 179] on button "o" at bounding box center [539, 181] width 30 height 30
click at [347, 237] on button "t" at bounding box center [357, 226] width 30 height 30
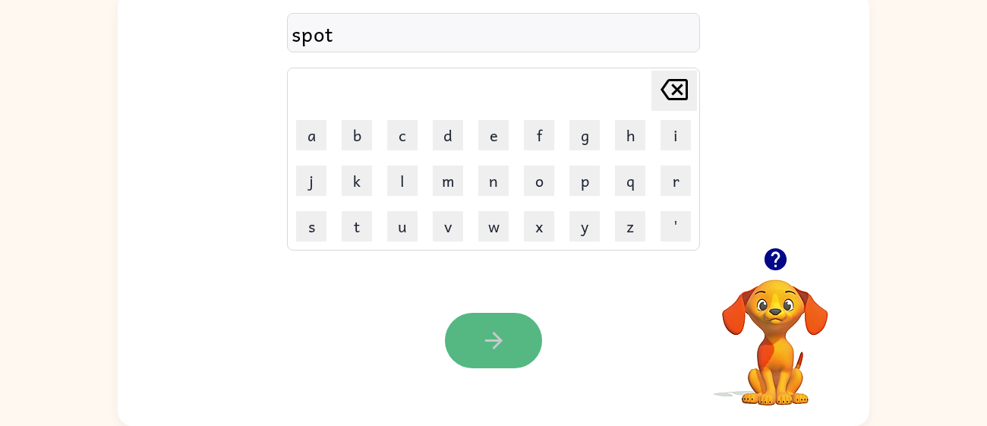
click at [497, 321] on button "button" at bounding box center [493, 340] width 97 height 55
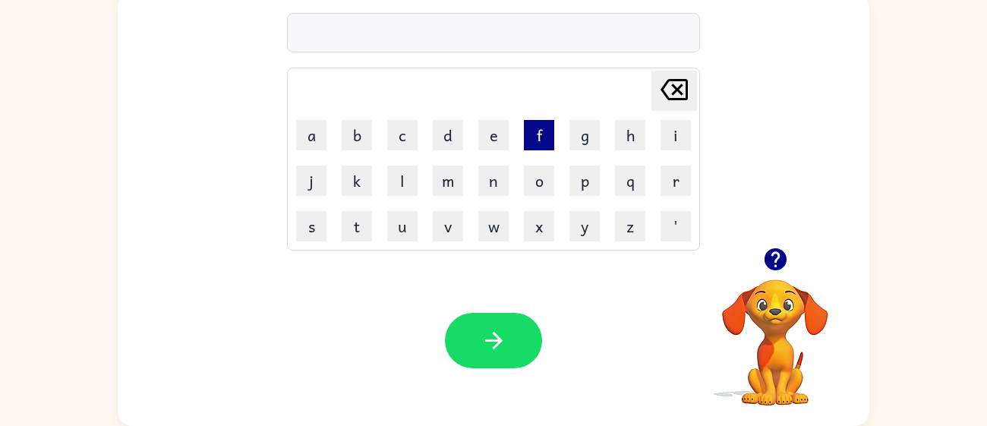
click at [536, 150] on button "f" at bounding box center [539, 135] width 30 height 30
click at [317, 137] on button "a" at bounding box center [311, 135] width 30 height 30
click at [321, 232] on button "s" at bounding box center [311, 226] width 30 height 30
click at [365, 225] on button "t" at bounding box center [357, 226] width 30 height 30
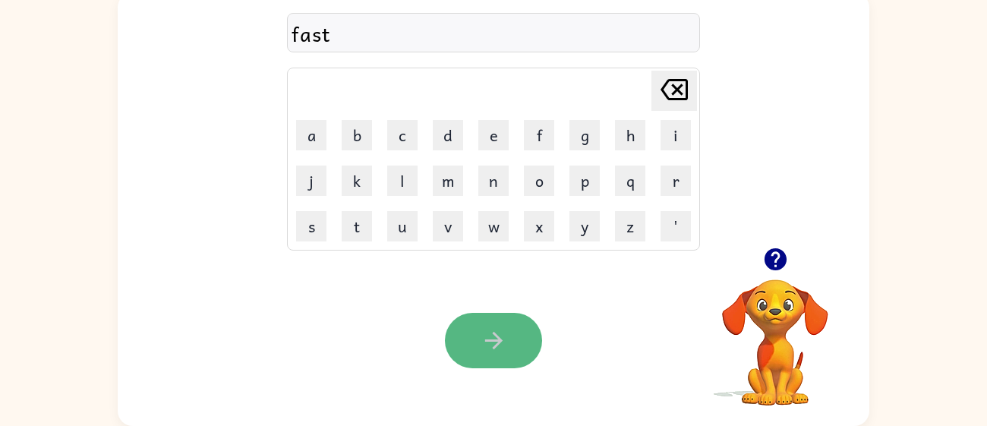
click at [463, 317] on button "button" at bounding box center [493, 340] width 97 height 55
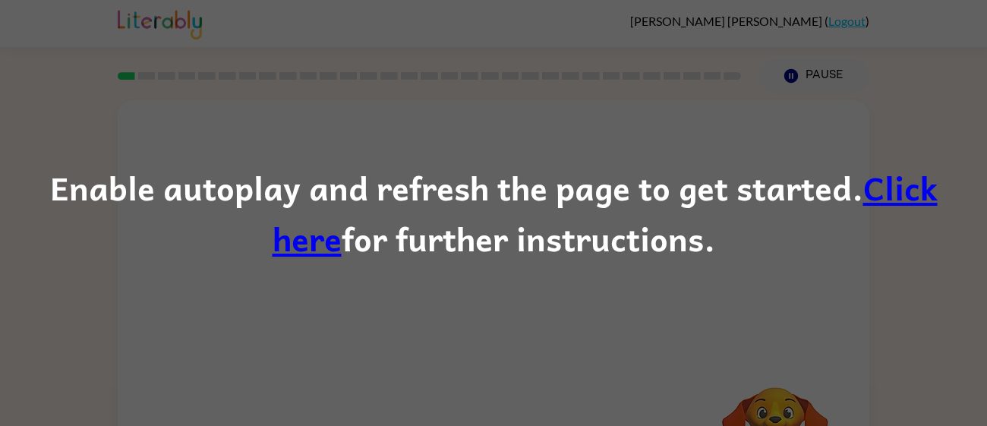
click at [540, 346] on div "Enable autoplay and refresh the page to get started. Click here for further ins…" at bounding box center [493, 213] width 987 height 426
click at [471, 229] on div "Enable autoplay and refresh the page to get started. Click here for further ins…" at bounding box center [493, 213] width 987 height 103
click at [473, 242] on div "Enable autoplay and refresh the page to get started. Click here for further ins…" at bounding box center [493, 213] width 987 height 103
click at [472, 242] on div "Enable autoplay and refresh the page to get started. Click here for further ins…" at bounding box center [493, 213] width 987 height 103
click at [820, 191] on div "Enable autoplay and refresh the page to get started. Click here for further ins…" at bounding box center [493, 213] width 987 height 103
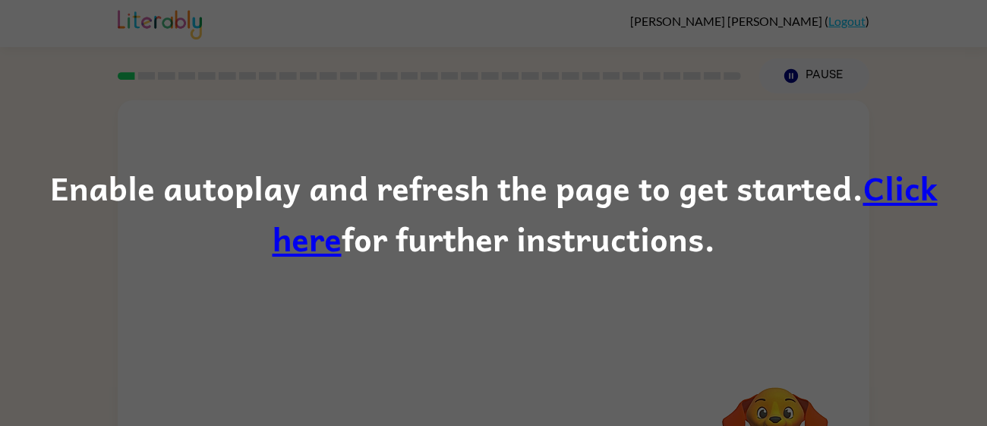
click at [863, 189] on link "Click here" at bounding box center [605, 213] width 665 height 103
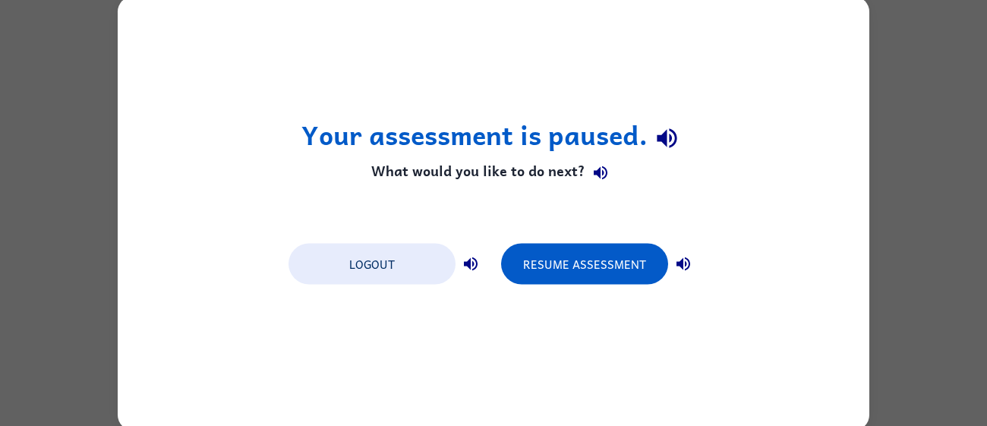
click at [582, 242] on div "Resume Assessment" at bounding box center [599, 263] width 197 height 43
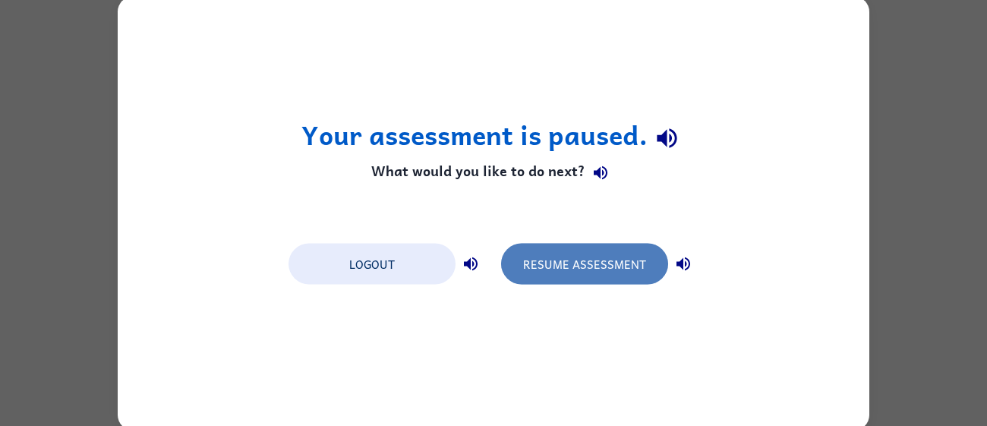
click at [576, 255] on button "Resume Assessment" at bounding box center [584, 263] width 167 height 41
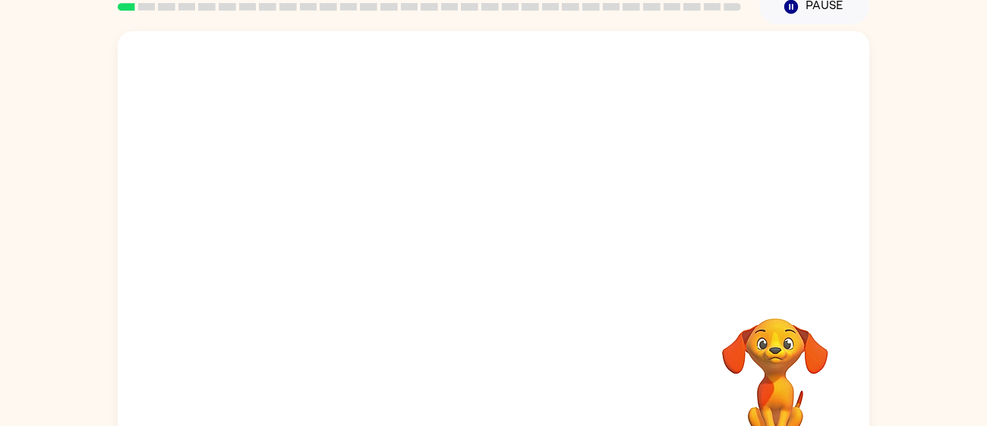
scroll to position [108, 0]
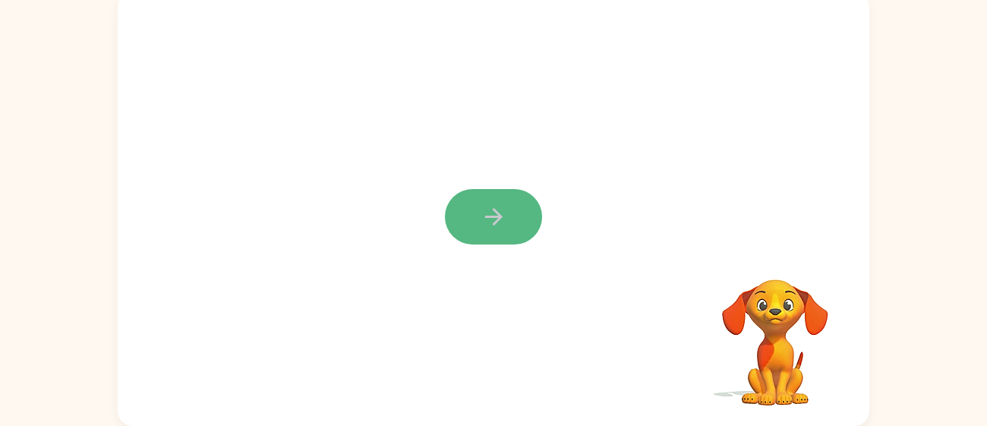
click at [501, 222] on icon "button" at bounding box center [494, 217] width 27 height 27
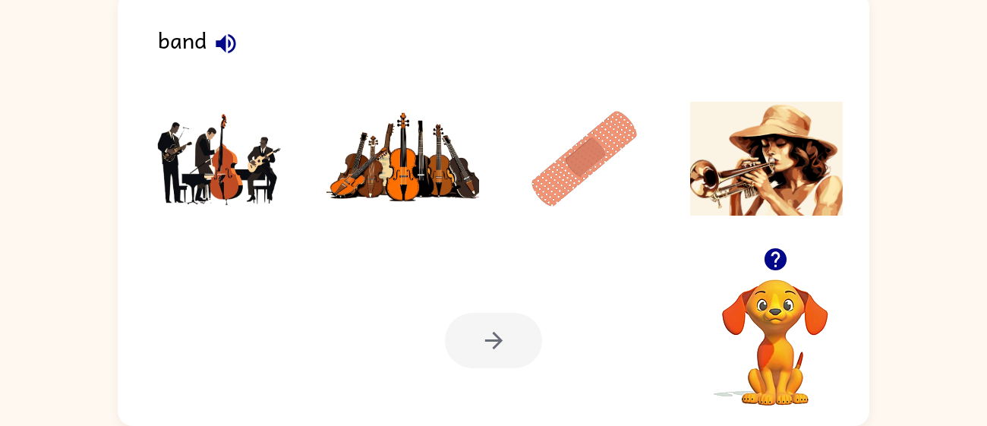
click at [262, 144] on img at bounding box center [220, 159] width 153 height 114
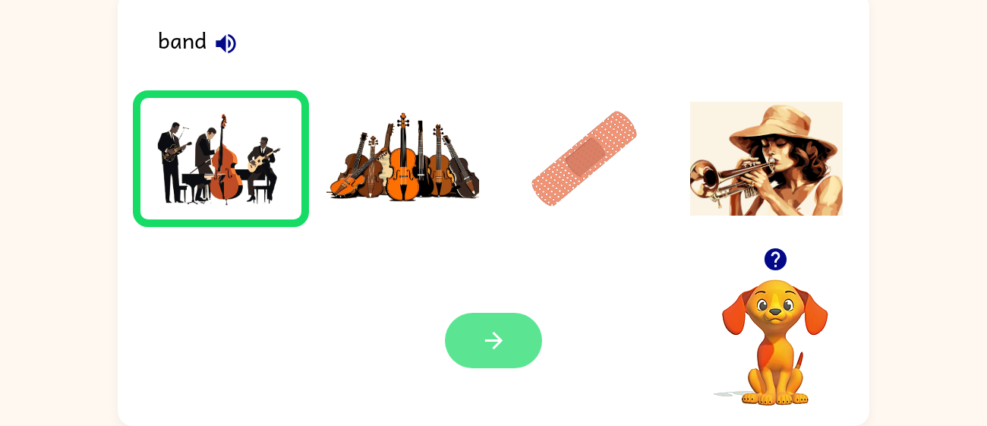
click at [500, 358] on button "button" at bounding box center [493, 340] width 97 height 55
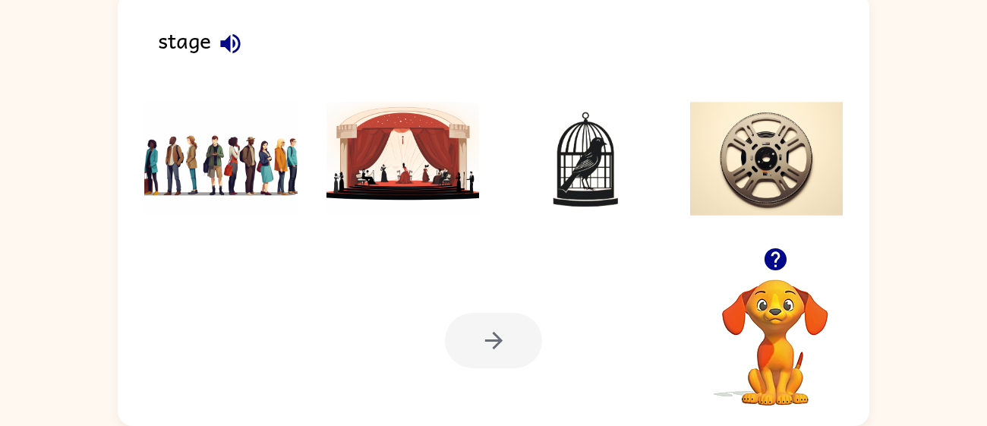
click at [415, 175] on img at bounding box center [403, 159] width 153 height 114
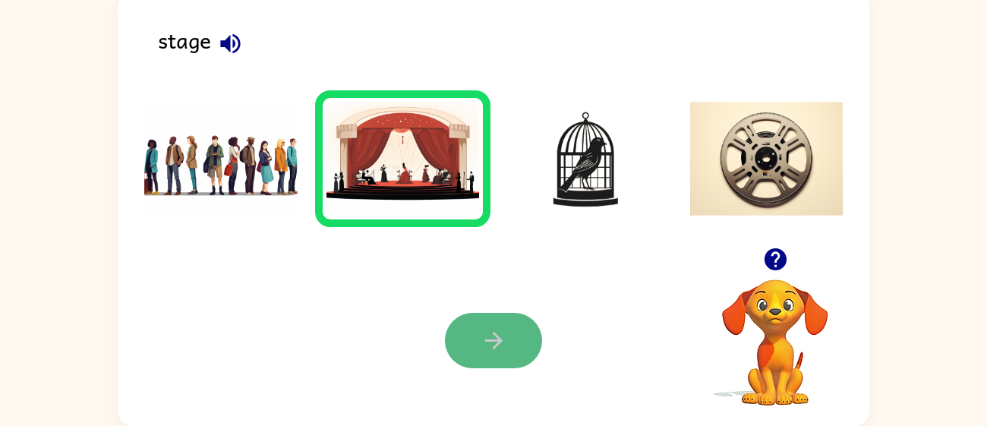
click at [522, 350] on button "button" at bounding box center [493, 340] width 97 height 55
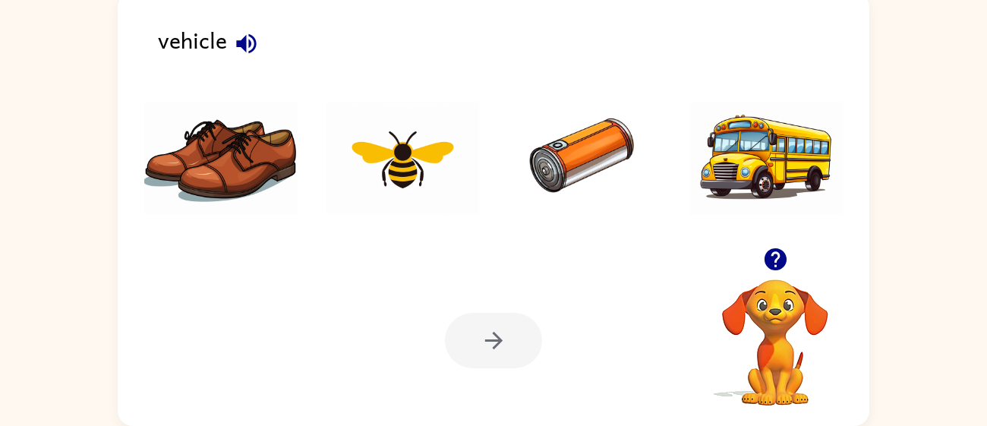
click at [734, 189] on img at bounding box center [766, 159] width 153 height 114
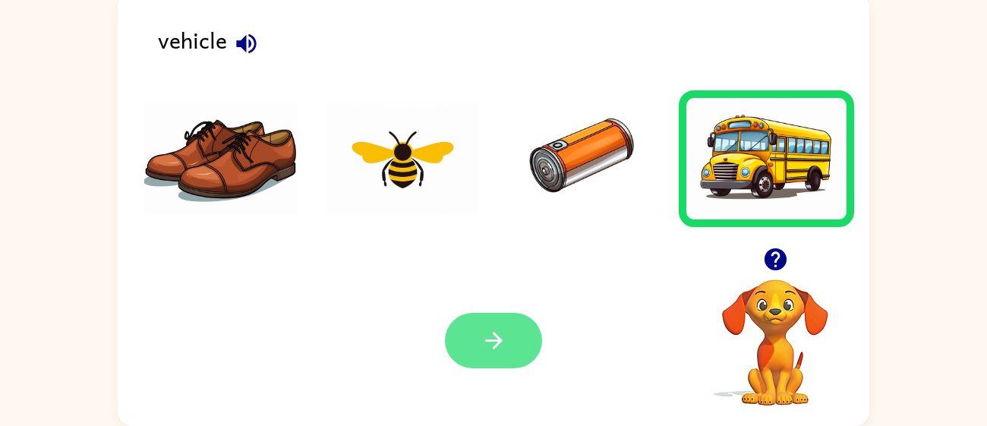
click at [531, 336] on button "button" at bounding box center [493, 340] width 97 height 55
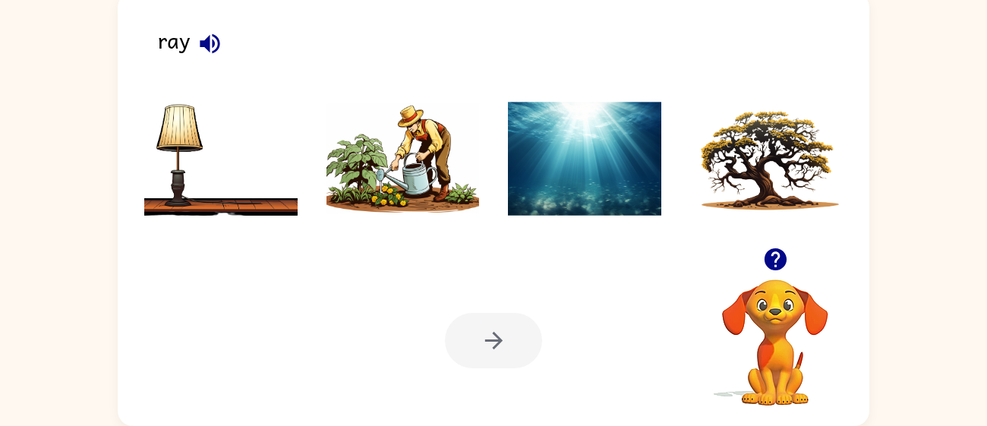
click at [564, 140] on img at bounding box center [584, 159] width 153 height 114
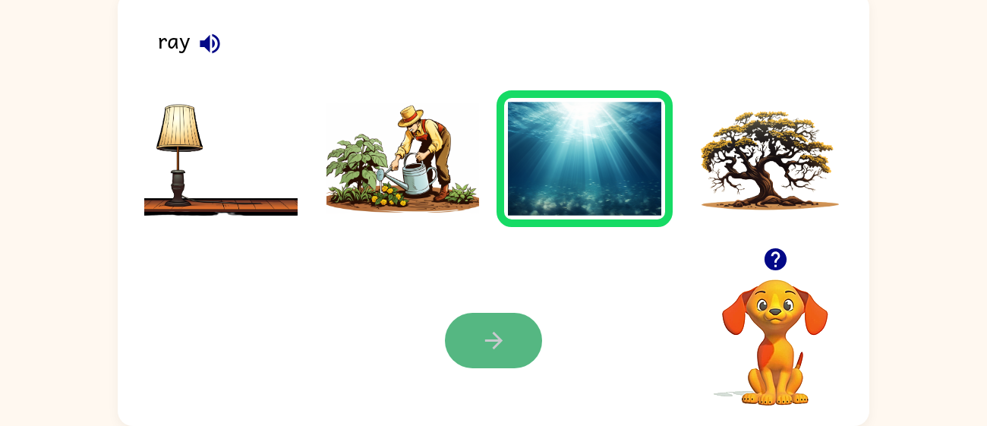
click at [493, 355] on button "button" at bounding box center [493, 340] width 97 height 55
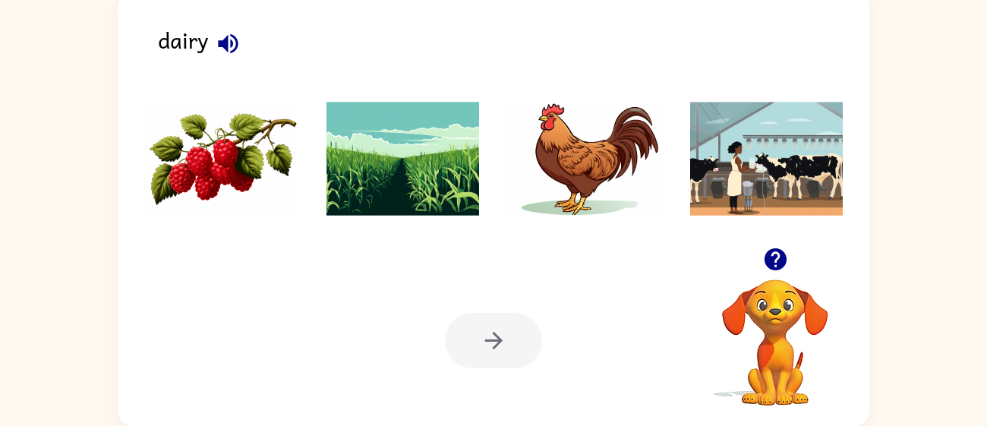
click at [747, 145] on img at bounding box center [766, 159] width 153 height 114
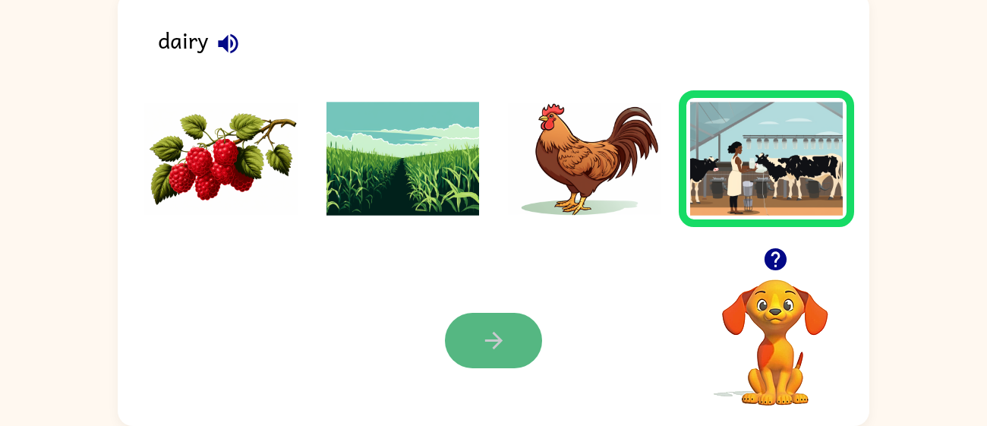
click at [472, 341] on button "button" at bounding box center [493, 340] width 97 height 55
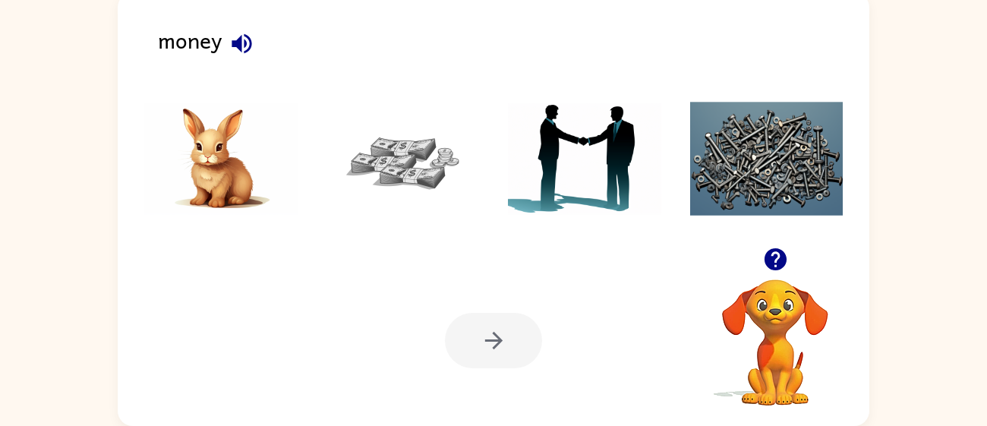
click at [428, 199] on img at bounding box center [403, 159] width 153 height 114
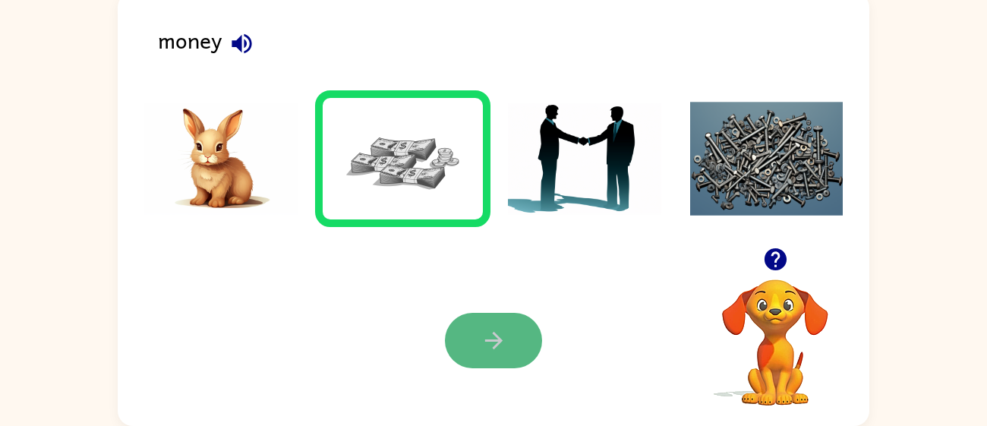
click at [475, 336] on button "button" at bounding box center [493, 340] width 97 height 55
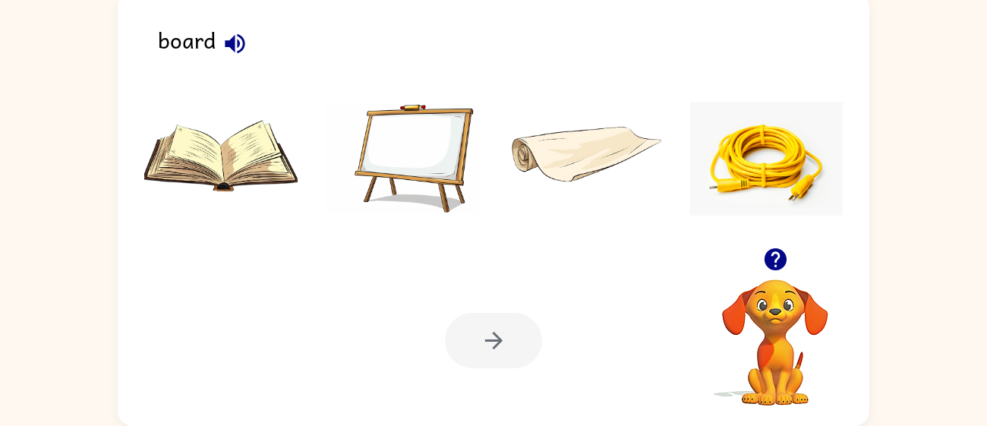
click at [444, 139] on img at bounding box center [403, 159] width 153 height 114
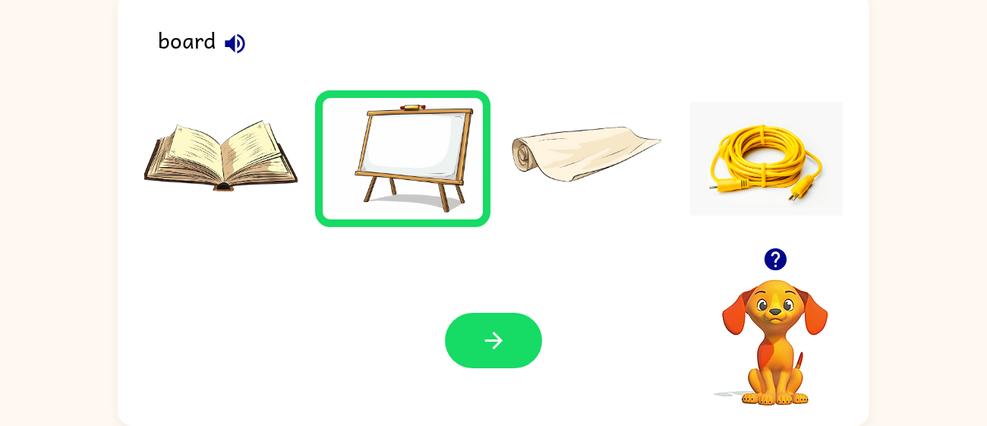
click at [474, 185] on img at bounding box center [403, 159] width 153 height 114
click at [526, 358] on button "button" at bounding box center [493, 340] width 97 height 55
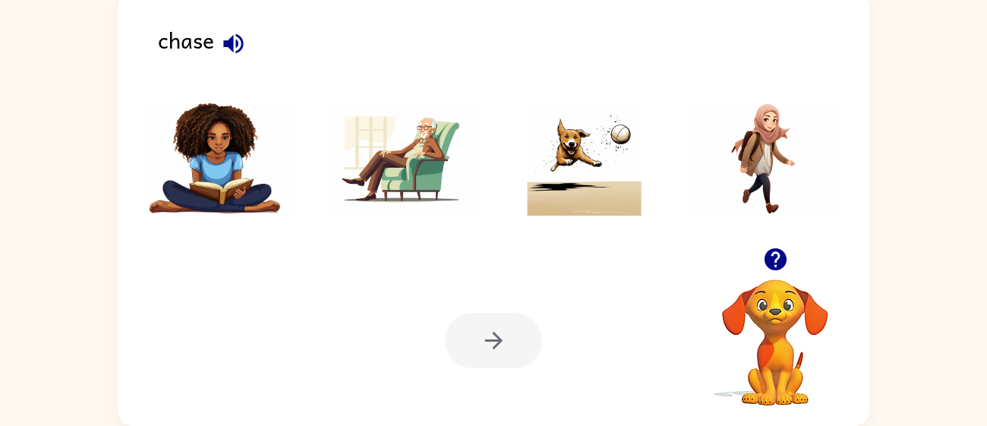
click at [566, 181] on img at bounding box center [584, 159] width 153 height 114
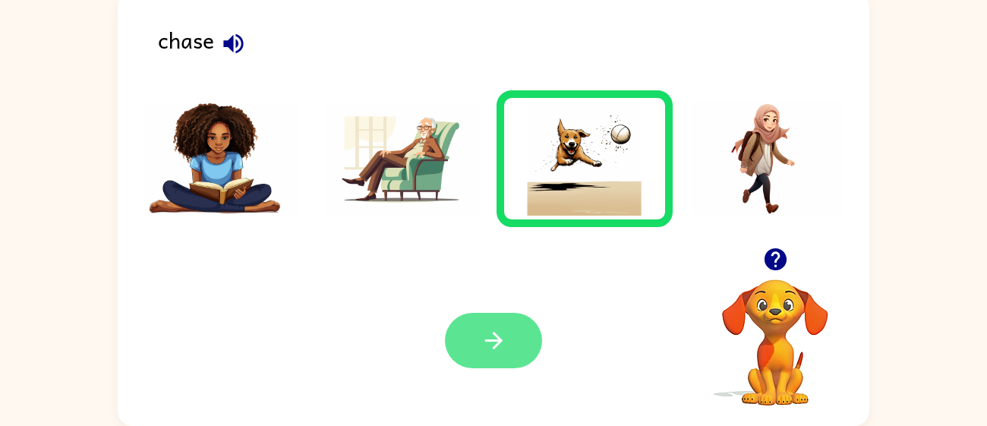
click at [521, 334] on button "button" at bounding box center [493, 340] width 97 height 55
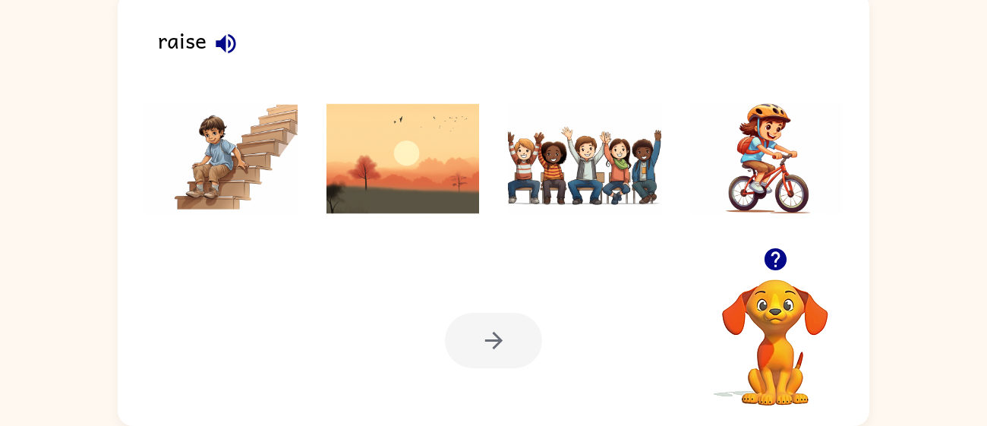
click at [529, 149] on img at bounding box center [584, 159] width 153 height 114
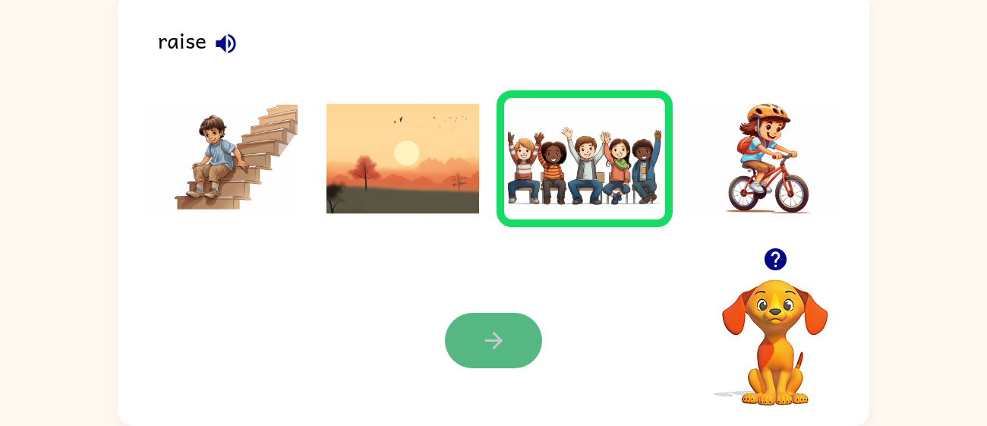
click at [478, 322] on button "button" at bounding box center [493, 340] width 97 height 55
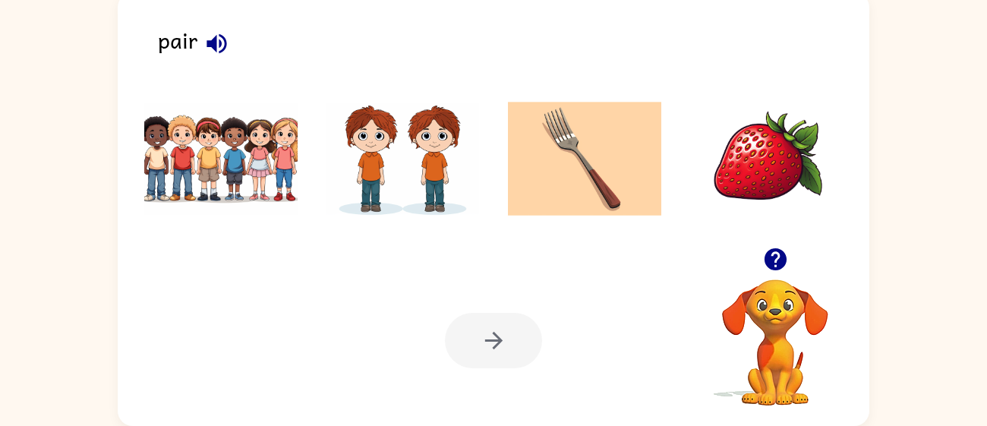
click at [420, 182] on img at bounding box center [403, 159] width 153 height 114
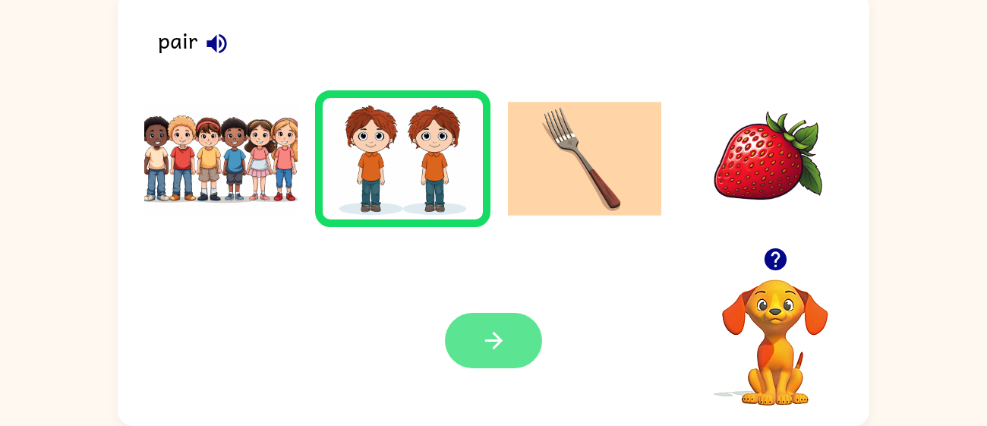
click at [486, 324] on button "button" at bounding box center [493, 340] width 97 height 55
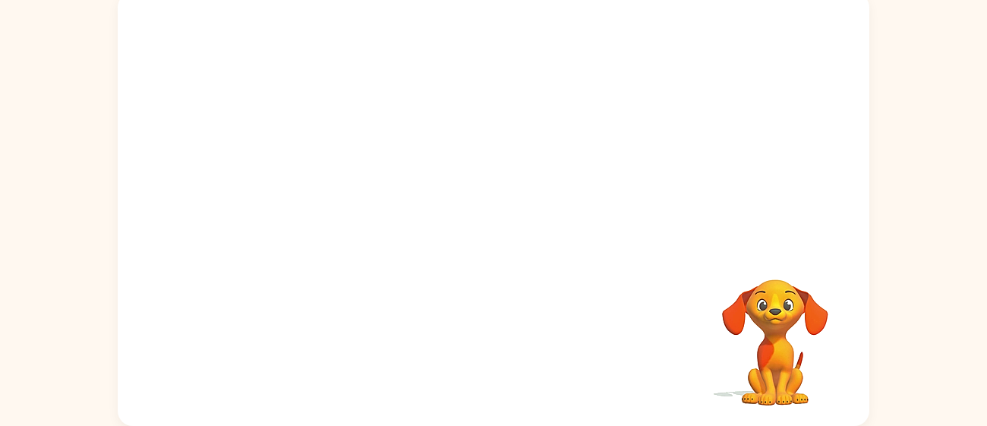
click at [430, 195] on video "Your browser must support playing .mp4 files to use Literably. Please try using…" at bounding box center [494, 119] width 752 height 255
click at [323, 187] on video "Your browser must support playing .mp4 files to use Literably. Please try using…" at bounding box center [494, 119] width 752 height 255
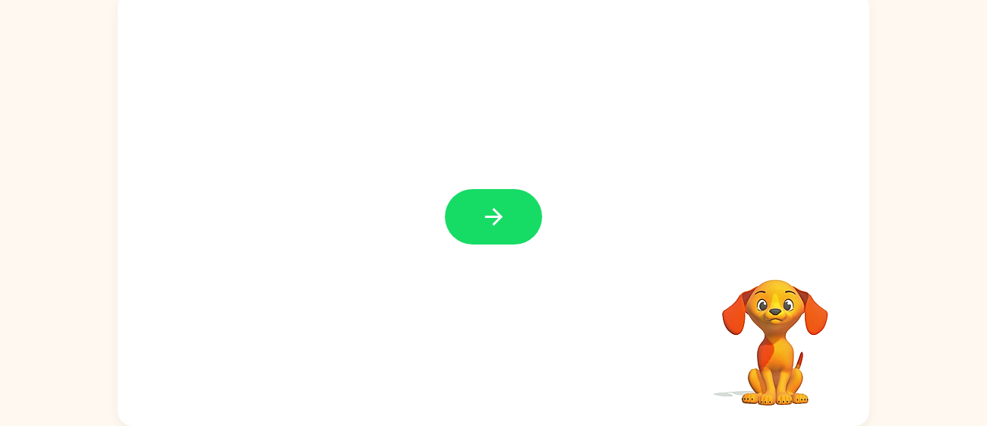
click at [512, 234] on button "button" at bounding box center [493, 216] width 97 height 55
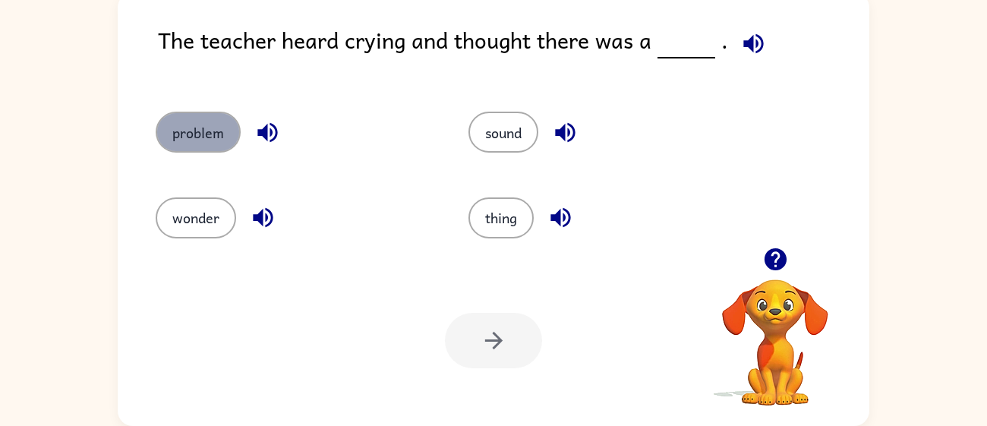
click at [210, 125] on button "problem" at bounding box center [198, 132] width 85 height 41
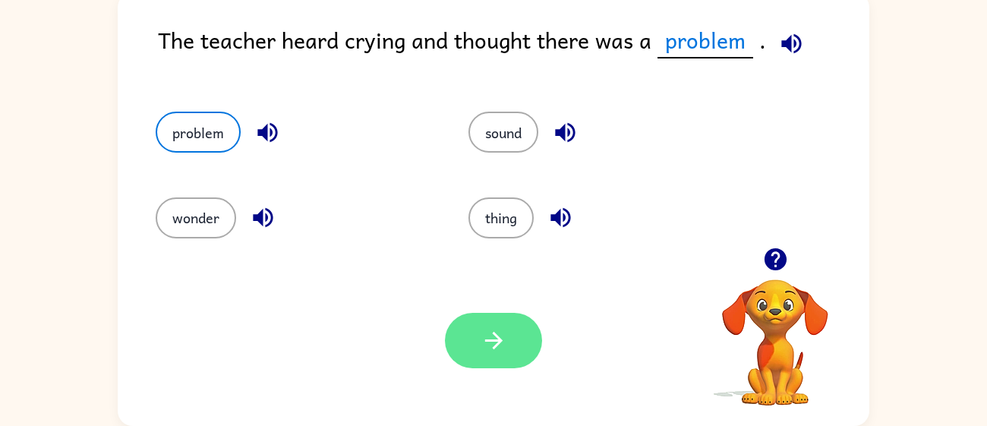
click at [486, 337] on icon "button" at bounding box center [494, 340] width 27 height 27
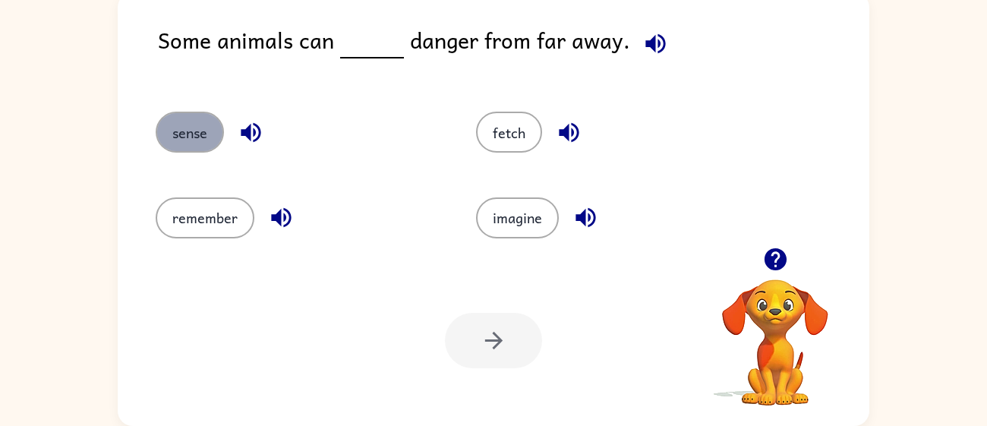
click at [200, 135] on button "sense" at bounding box center [190, 132] width 68 height 41
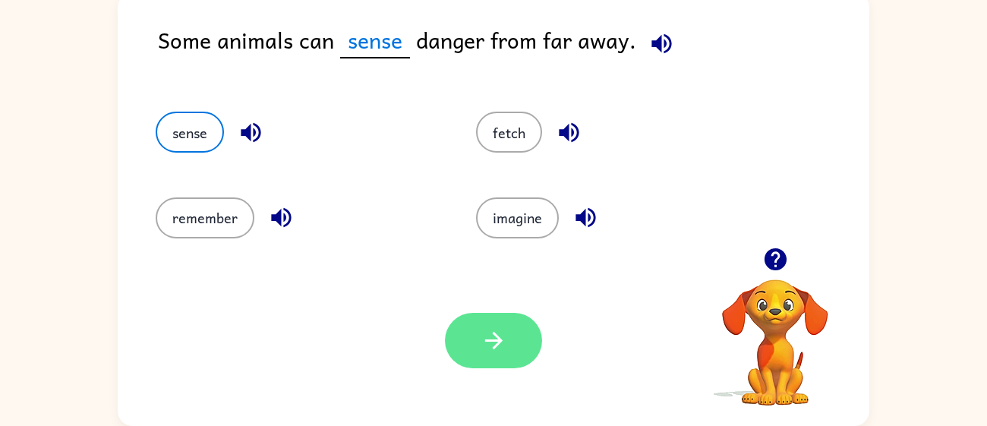
click at [519, 333] on button "button" at bounding box center [493, 340] width 97 height 55
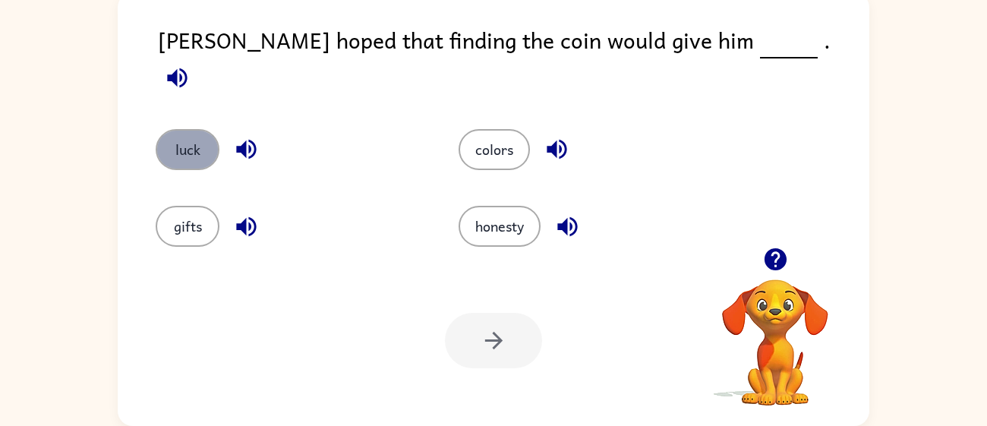
click at [188, 129] on button "luck" at bounding box center [188, 149] width 64 height 41
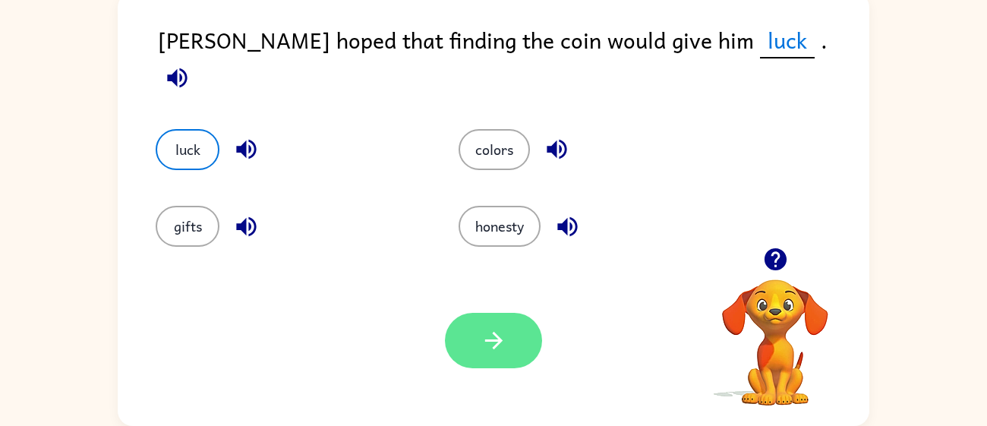
click at [471, 349] on button "button" at bounding box center [493, 340] width 97 height 55
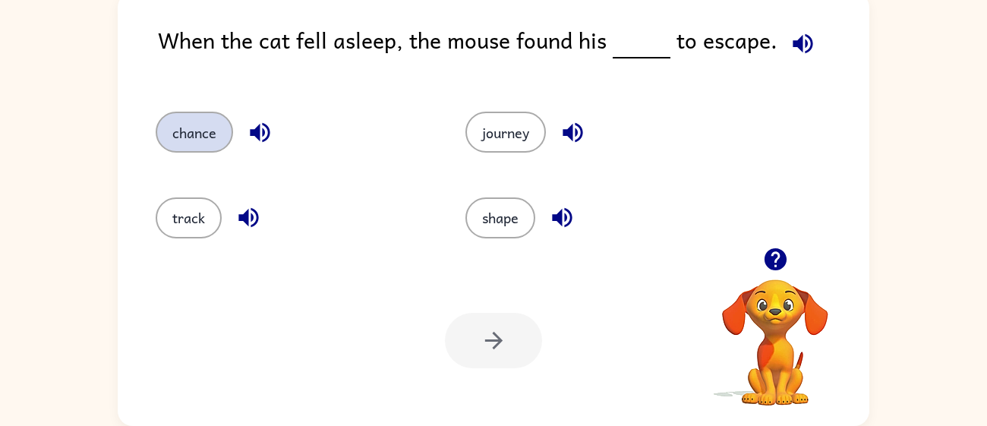
click at [210, 142] on button "chance" at bounding box center [194, 132] width 77 height 41
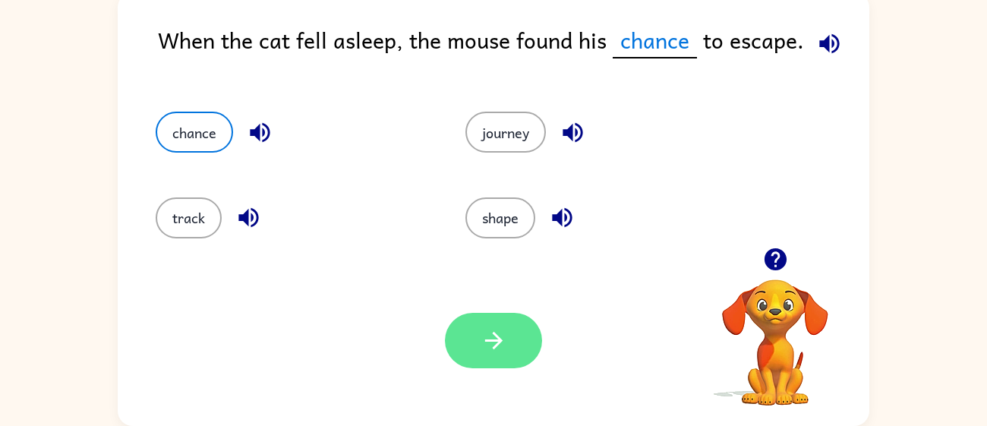
click at [459, 329] on button "button" at bounding box center [493, 340] width 97 height 55
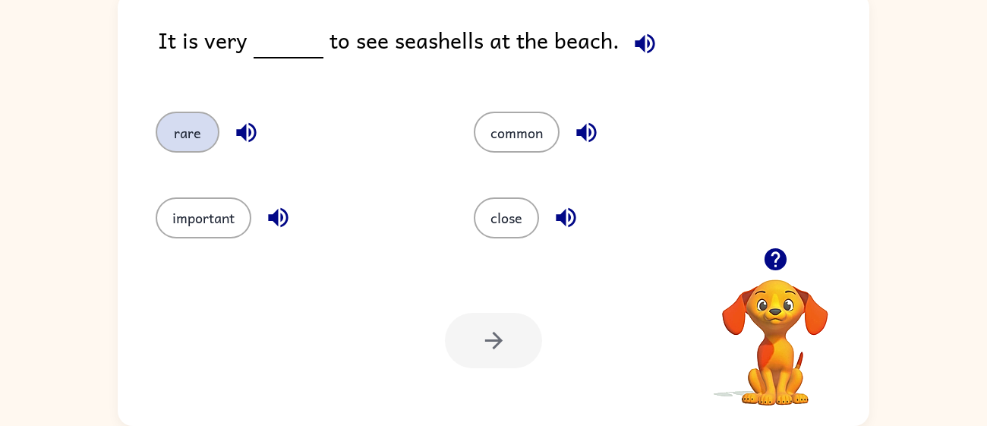
click at [213, 134] on button "rare" at bounding box center [188, 132] width 64 height 41
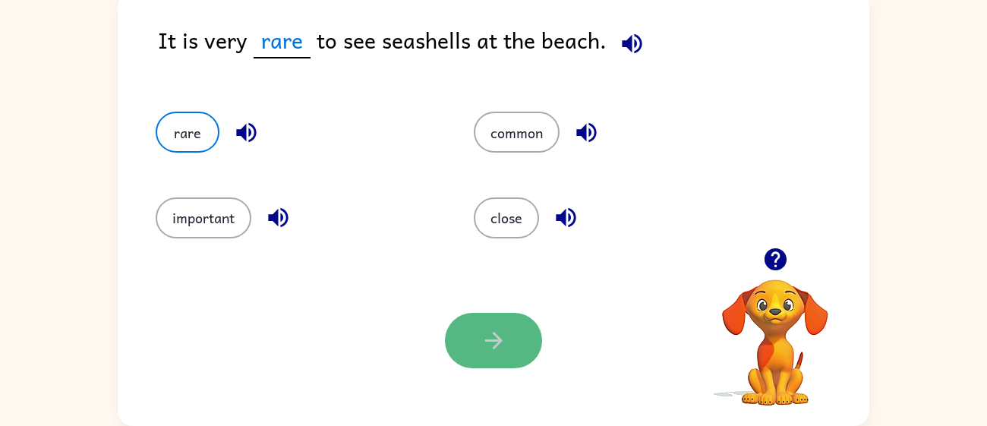
click at [509, 340] on button "button" at bounding box center [493, 340] width 97 height 55
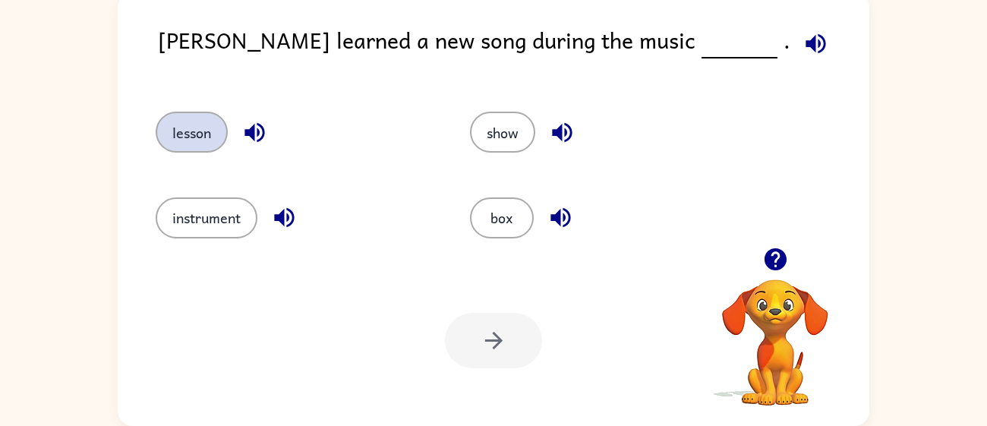
click at [191, 126] on button "lesson" at bounding box center [192, 132] width 72 height 41
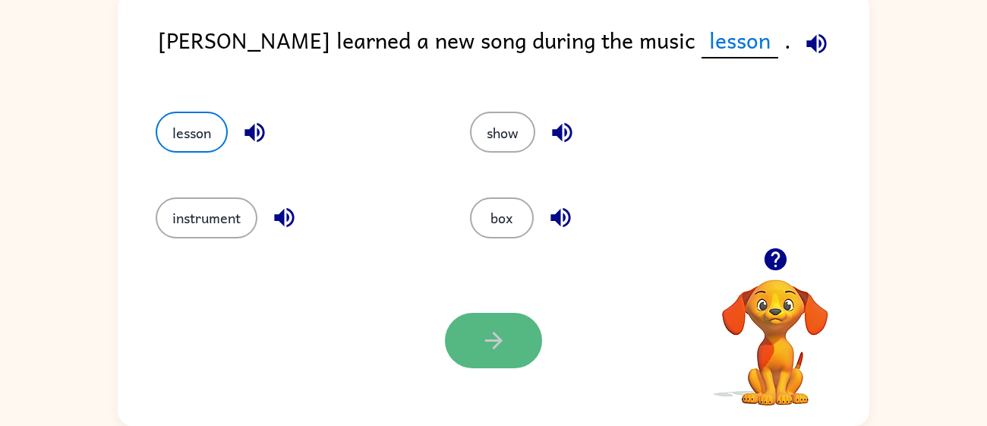
click at [520, 341] on button "button" at bounding box center [493, 340] width 97 height 55
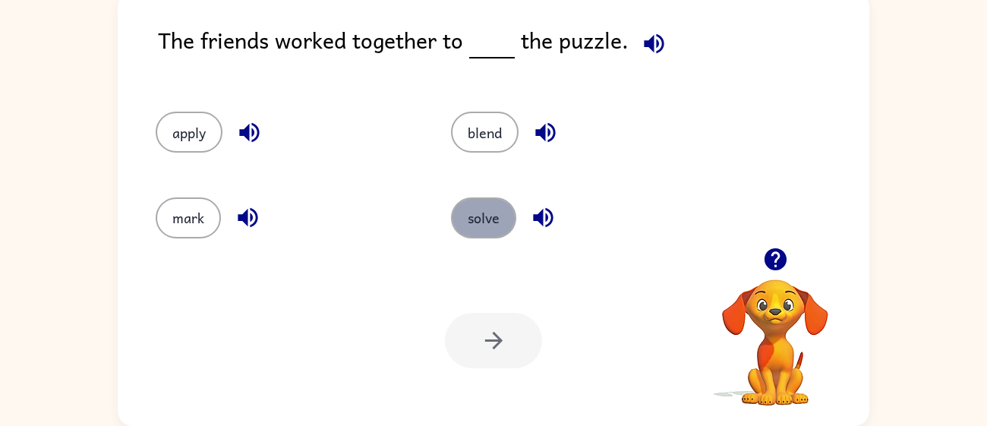
click at [494, 235] on button "solve" at bounding box center [483, 217] width 65 height 41
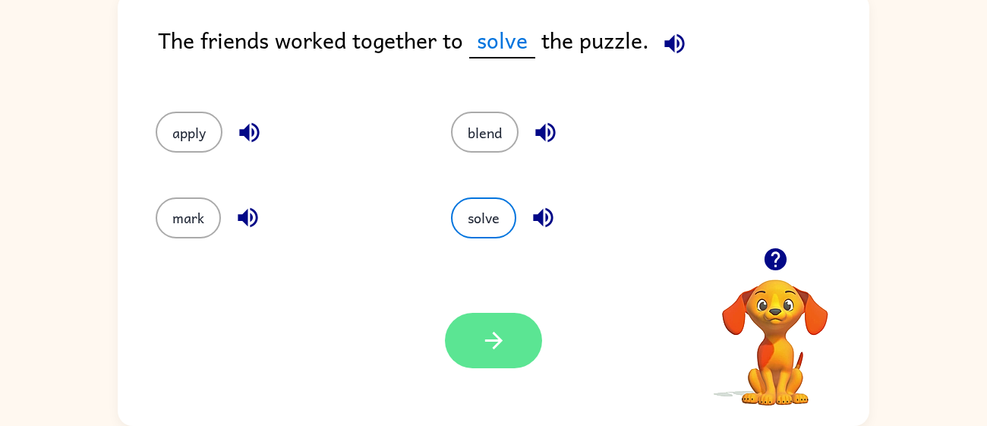
click at [497, 330] on icon "button" at bounding box center [494, 340] width 27 height 27
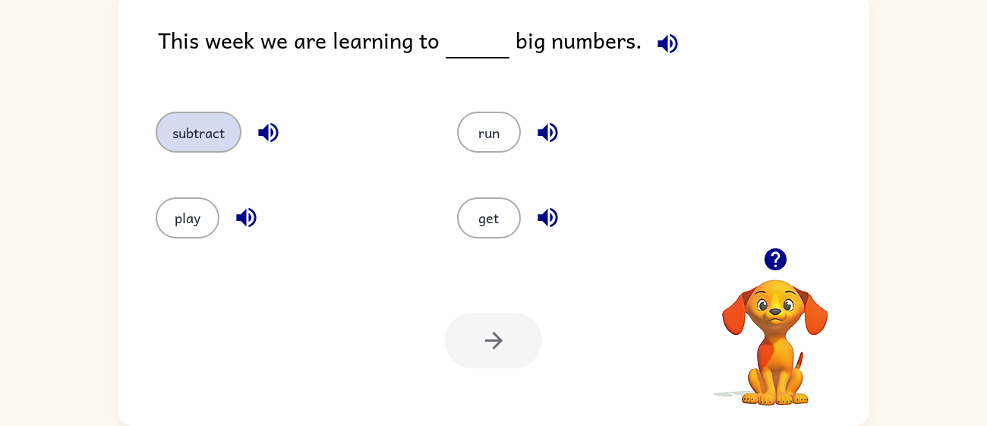
click at [213, 147] on button "subtract" at bounding box center [199, 132] width 86 height 41
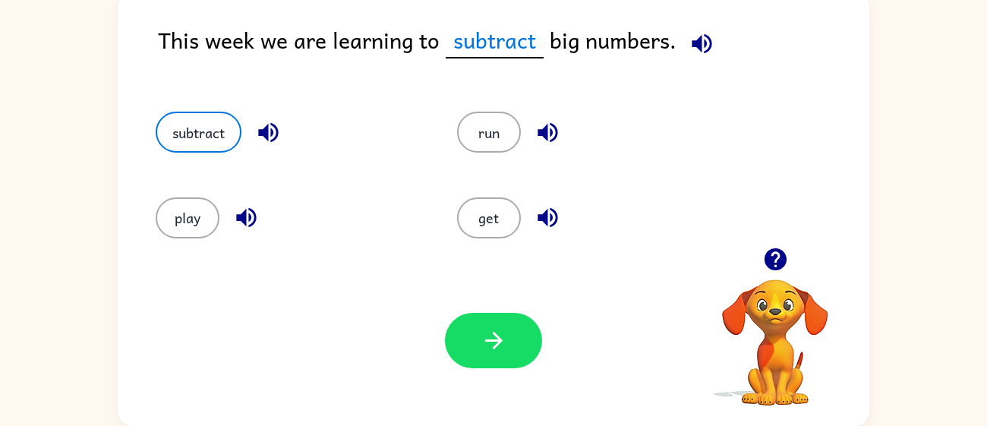
click at [456, 306] on div "Your browser must support playing .mp4 files to use Literably. Please try using…" at bounding box center [494, 340] width 752 height 171
click at [462, 325] on button "button" at bounding box center [493, 340] width 97 height 55
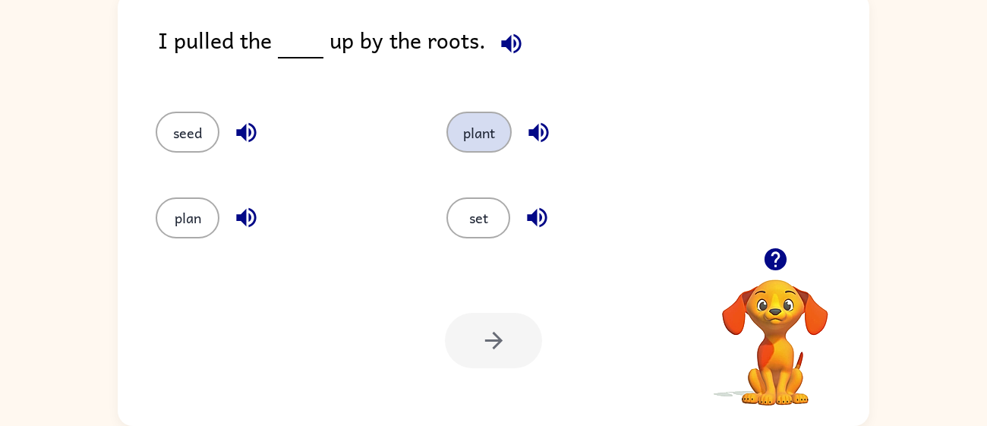
click at [460, 144] on button "plant" at bounding box center [479, 132] width 65 height 41
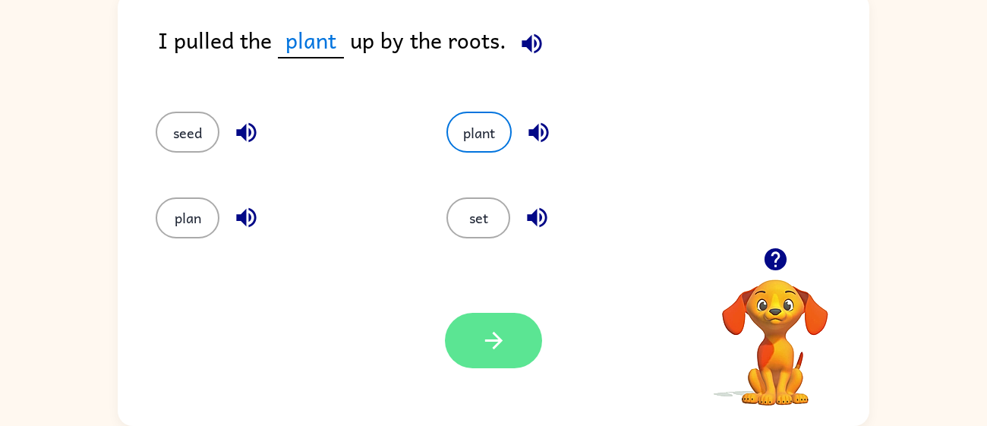
click at [471, 361] on button "button" at bounding box center [493, 340] width 97 height 55
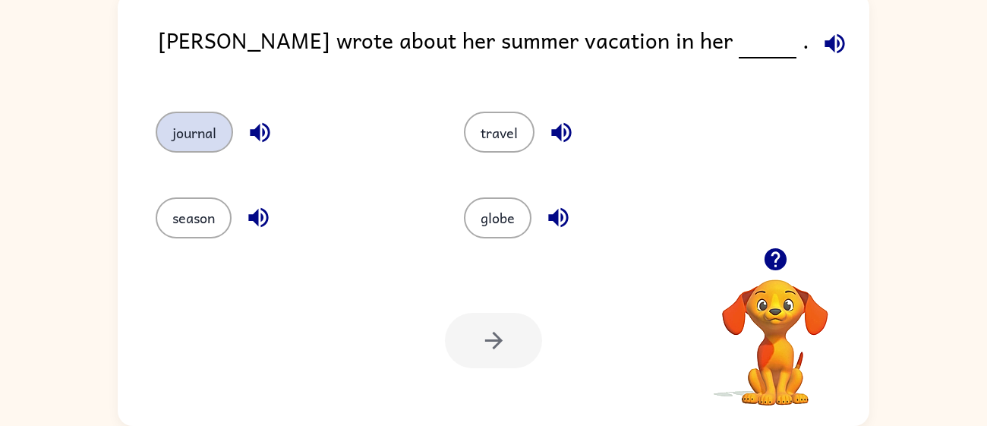
click at [222, 137] on button "journal" at bounding box center [194, 132] width 77 height 41
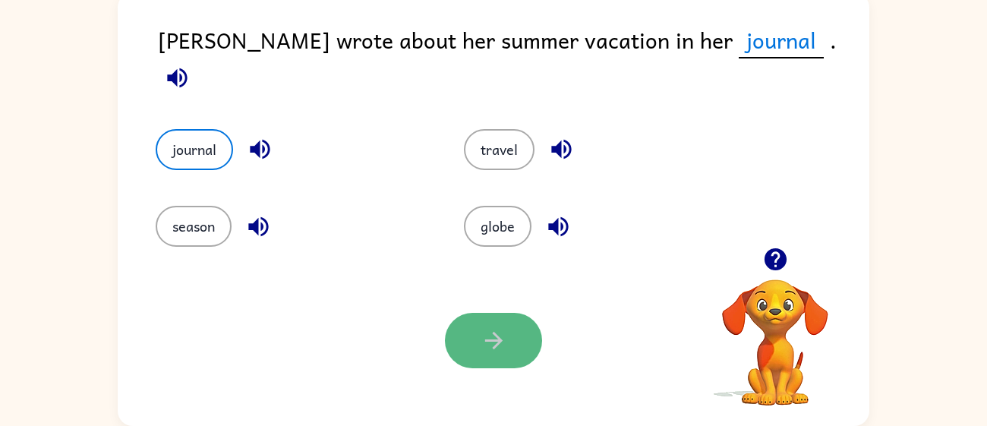
click at [447, 339] on button "button" at bounding box center [493, 340] width 97 height 55
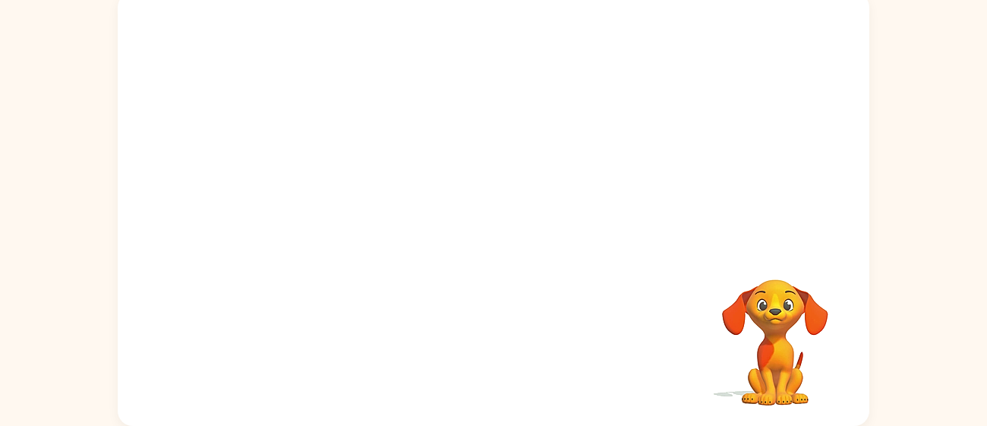
click at [448, 346] on div "Your browser must support playing .mp4 files to use Literably. Please try using…" at bounding box center [494, 209] width 752 height 434
click at [403, 198] on video "Your browser must support playing .mp4 files to use Literably. Please try using…" at bounding box center [494, 119] width 752 height 255
click at [482, 208] on div at bounding box center [493, 216] width 97 height 55
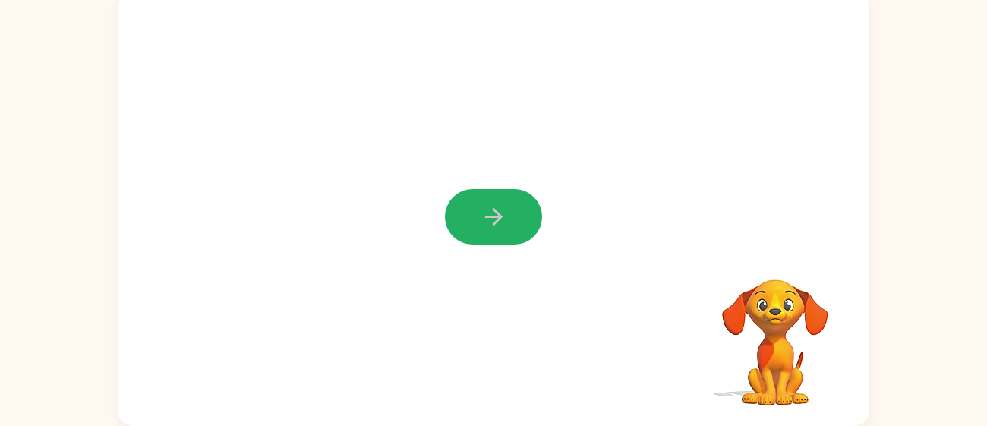
click at [482, 208] on icon "button" at bounding box center [494, 217] width 27 height 27
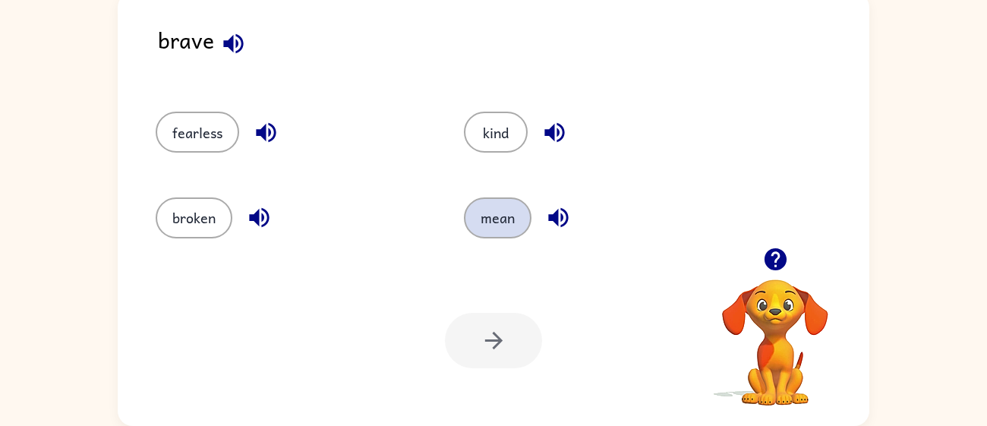
click at [483, 215] on button "mean" at bounding box center [498, 217] width 68 height 41
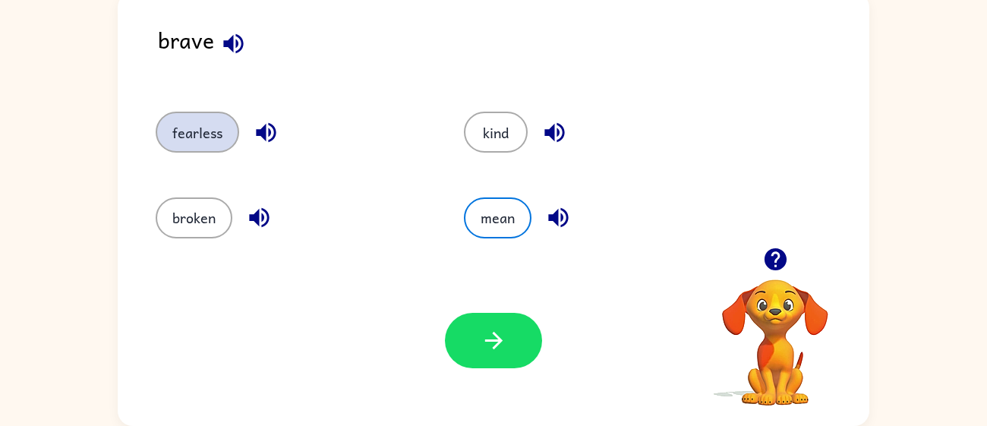
click at [223, 135] on button "fearless" at bounding box center [198, 132] width 84 height 41
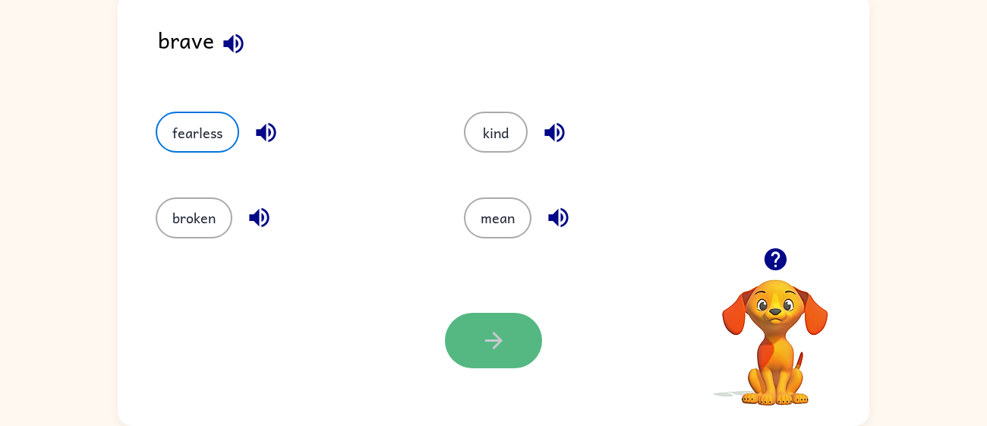
click at [475, 348] on button "button" at bounding box center [493, 340] width 97 height 55
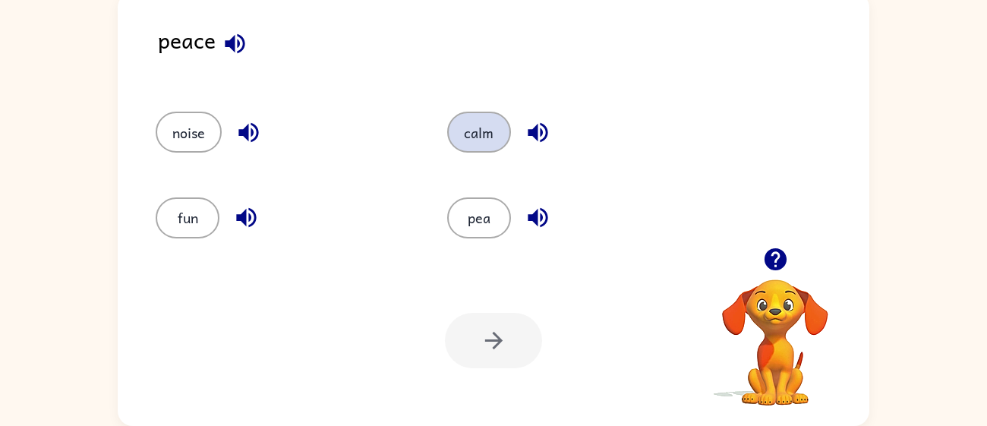
click at [475, 138] on button "calm" at bounding box center [479, 132] width 64 height 41
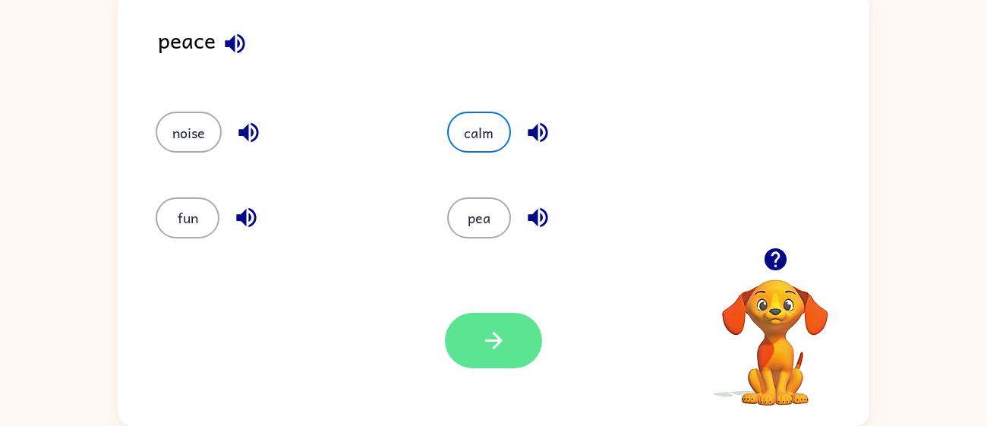
click at [497, 352] on icon "button" at bounding box center [494, 340] width 27 height 27
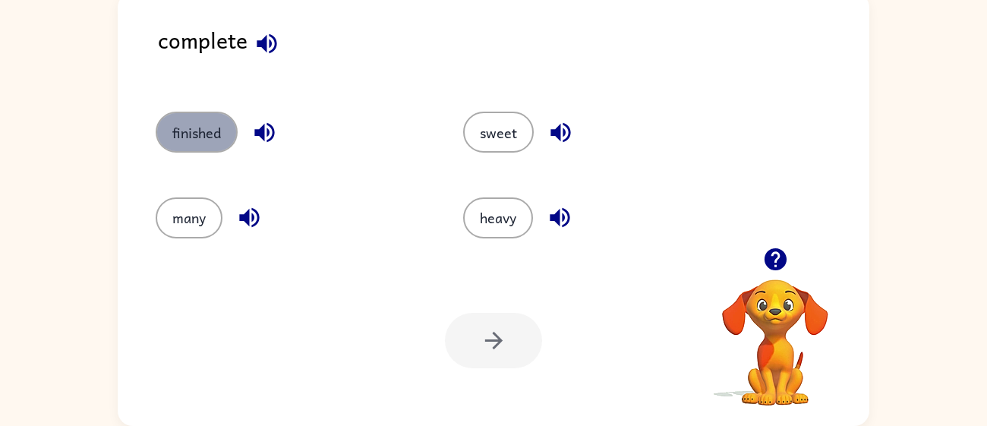
click at [215, 134] on button "finished" at bounding box center [197, 132] width 82 height 41
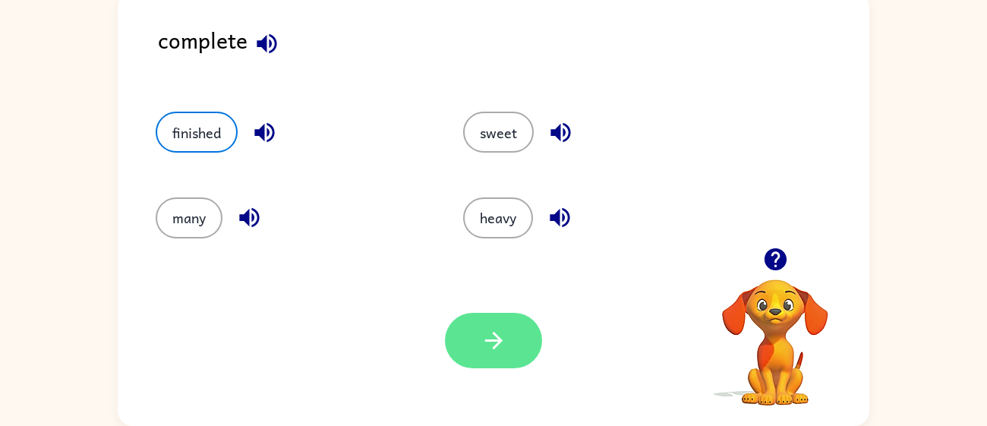
click at [482, 334] on icon "button" at bounding box center [494, 340] width 27 height 27
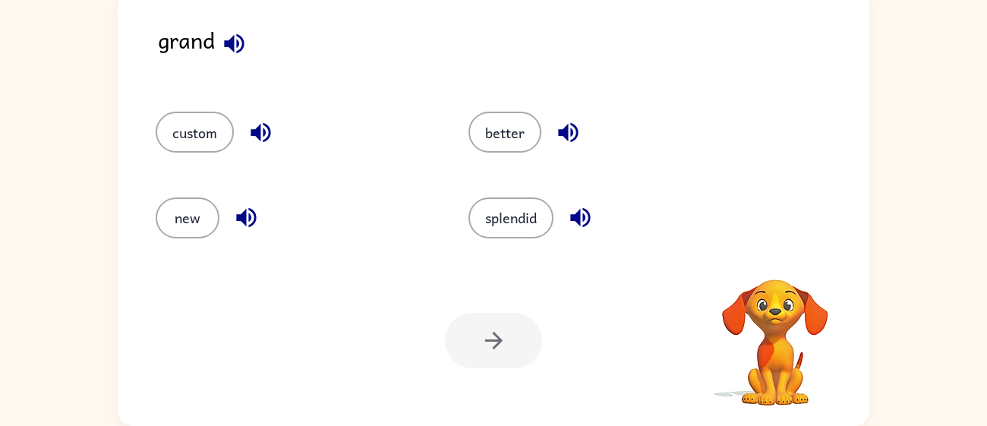
click at [482, 334] on div at bounding box center [493, 340] width 97 height 55
click at [188, 208] on button "new" at bounding box center [188, 217] width 64 height 41
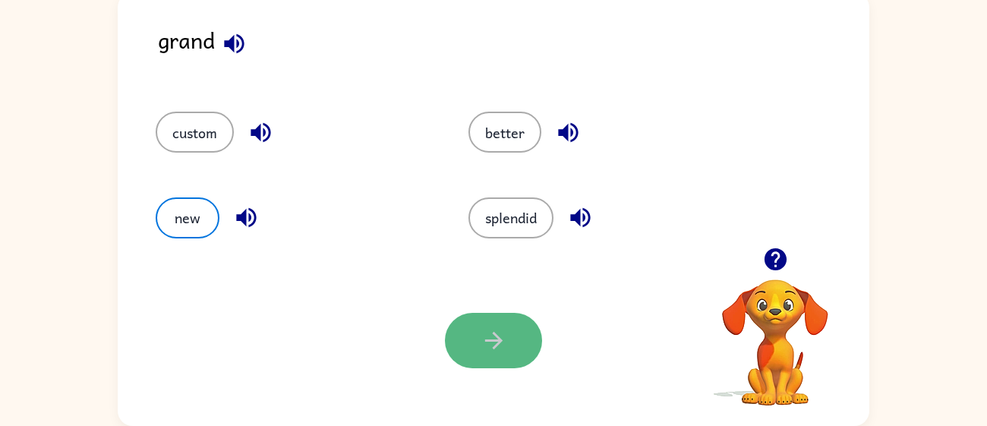
click at [475, 331] on button "button" at bounding box center [493, 340] width 97 height 55
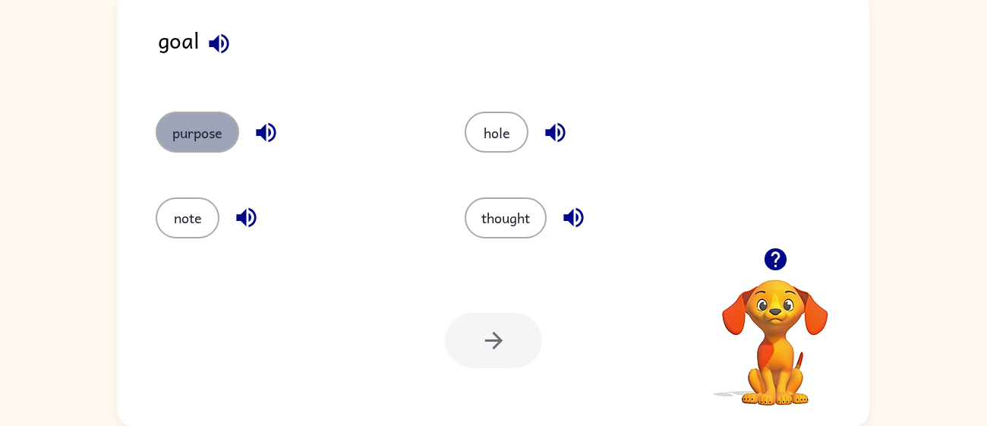
click at [182, 144] on button "purpose" at bounding box center [198, 132] width 84 height 41
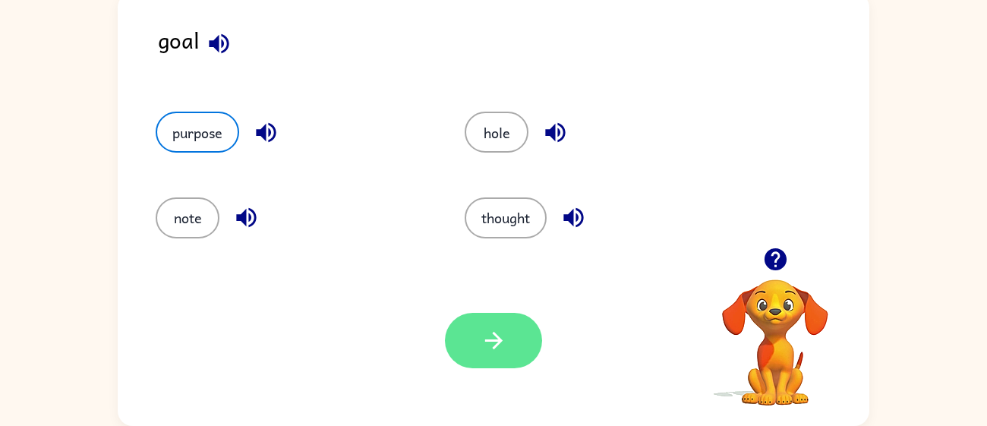
click at [463, 340] on button "button" at bounding box center [493, 340] width 97 height 55
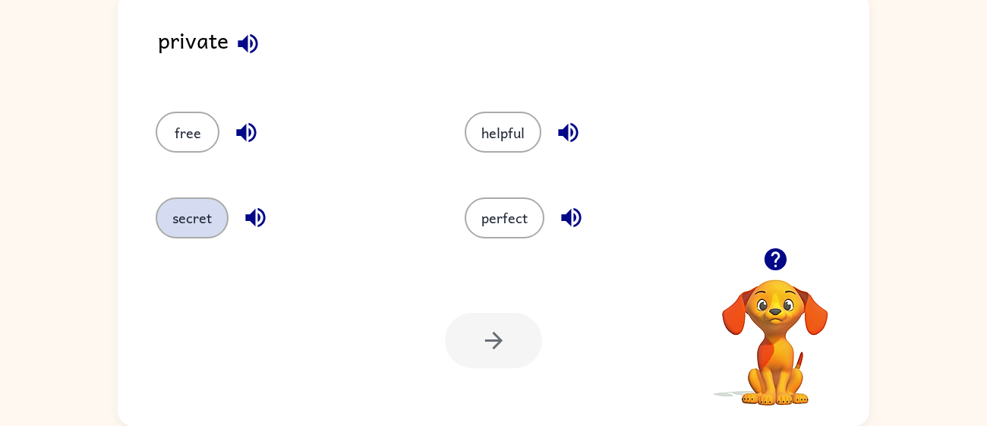
click at [202, 210] on button "secret" at bounding box center [192, 217] width 73 height 41
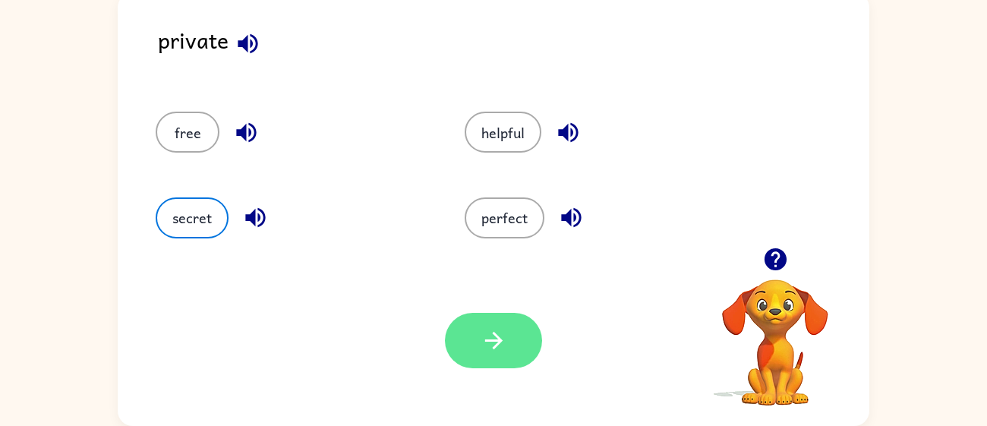
click at [481, 345] on icon "button" at bounding box center [494, 340] width 27 height 27
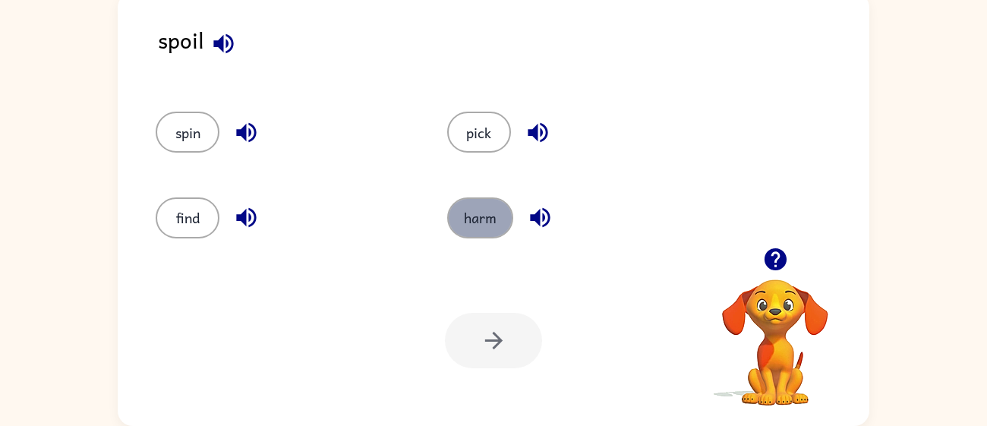
click at [482, 229] on button "harm" at bounding box center [480, 217] width 66 height 41
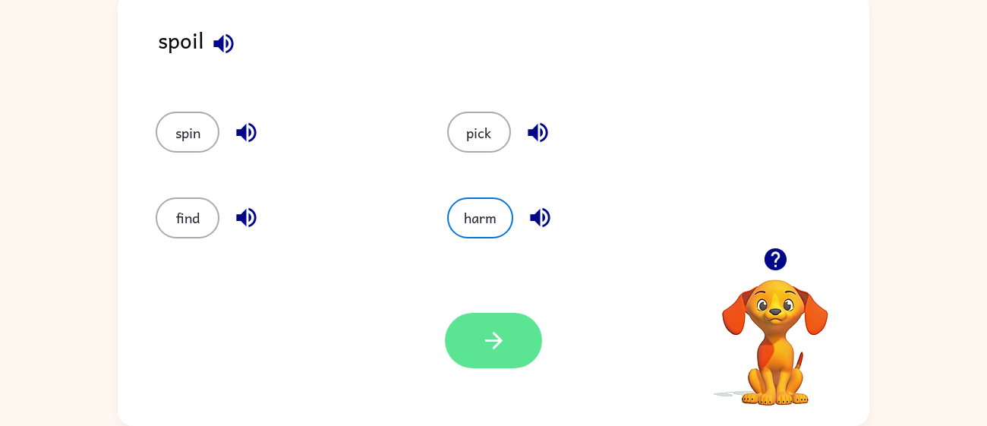
click at [481, 344] on icon "button" at bounding box center [494, 340] width 27 height 27
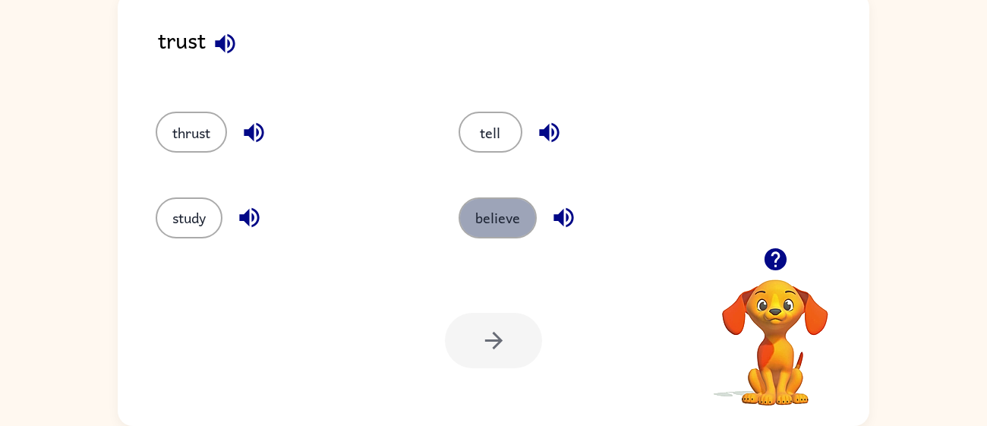
click at [478, 216] on button "believe" at bounding box center [498, 217] width 78 height 41
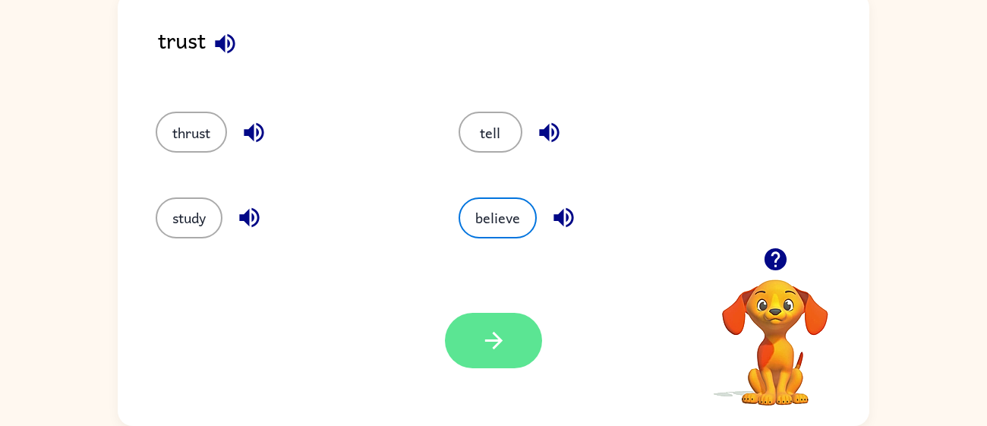
click at [457, 338] on button "button" at bounding box center [493, 340] width 97 height 55
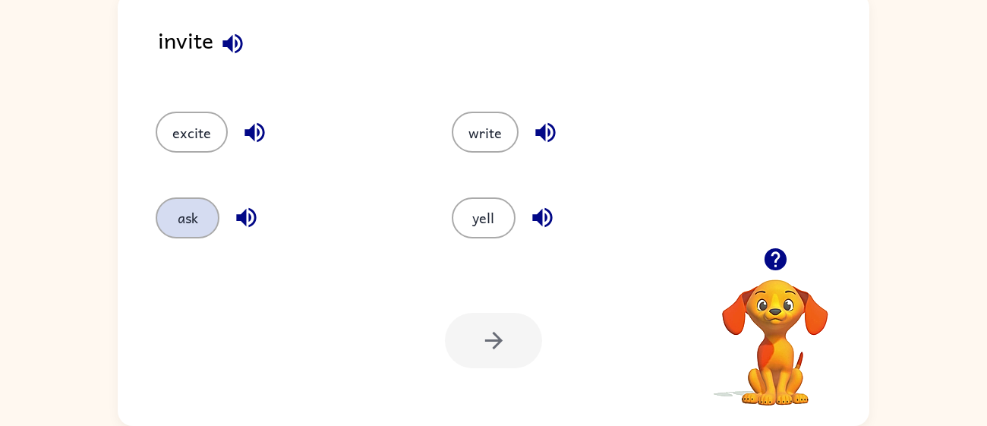
click at [159, 223] on button "ask" at bounding box center [188, 217] width 64 height 41
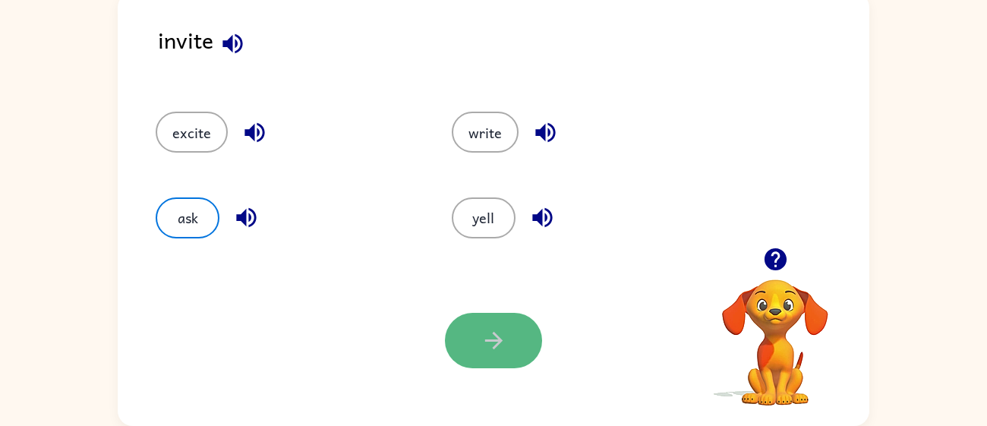
click at [463, 339] on button "button" at bounding box center [493, 340] width 97 height 55
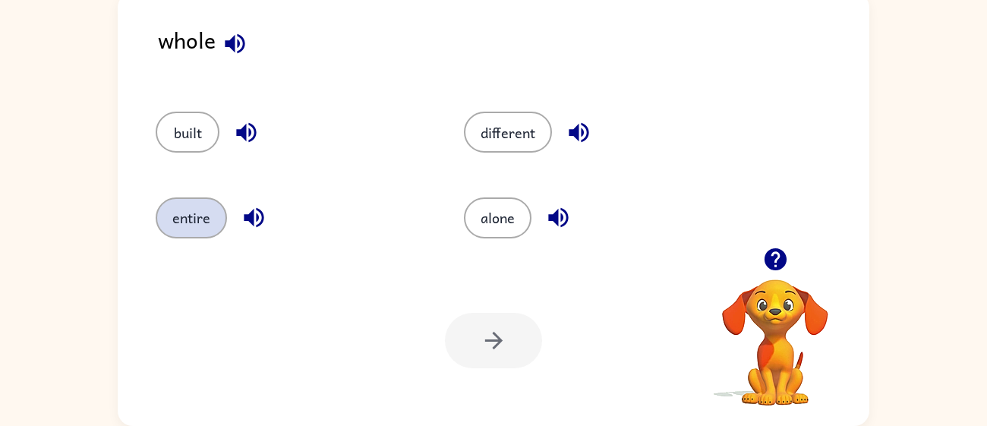
click at [194, 212] on button "entire" at bounding box center [191, 217] width 71 height 41
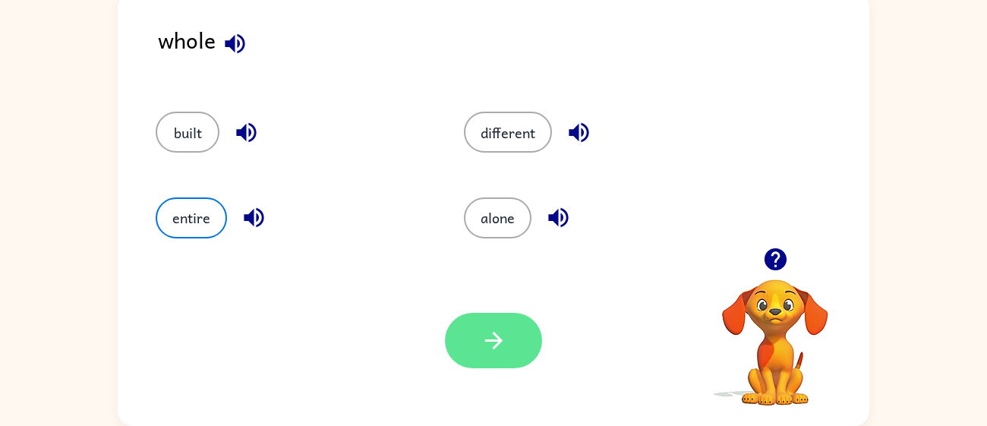
click at [467, 346] on button "button" at bounding box center [493, 340] width 97 height 55
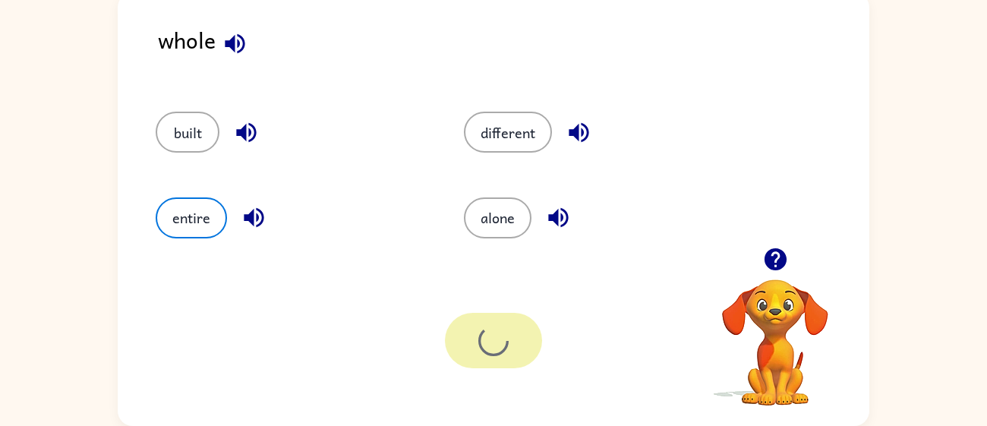
scroll to position [81, 0]
